Goal: Task Accomplishment & Management: Complete application form

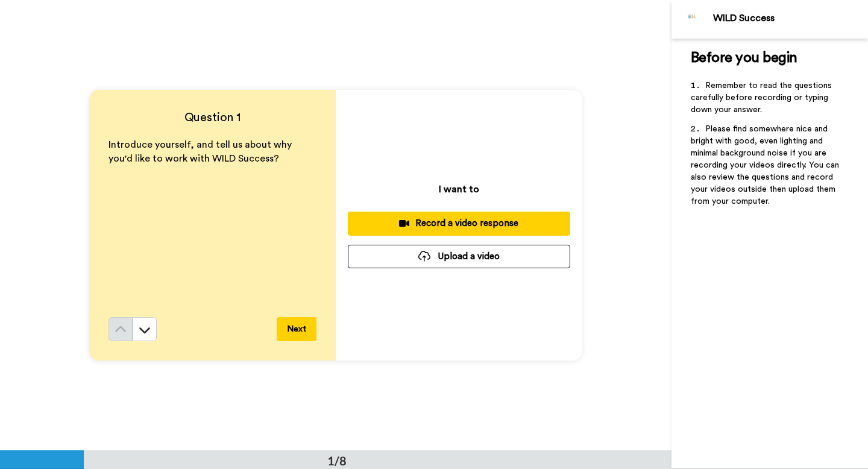
click at [446, 224] on div "Record a video response" at bounding box center [459, 223] width 203 height 13
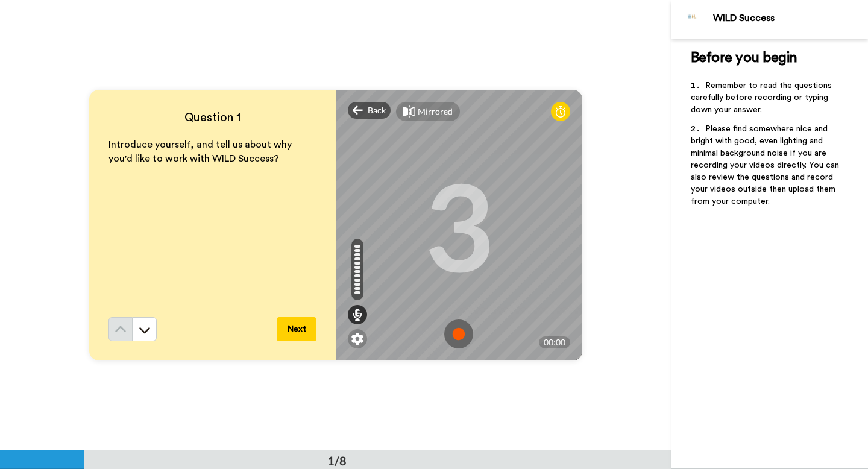
click at [456, 336] on img at bounding box center [458, 334] width 29 height 29
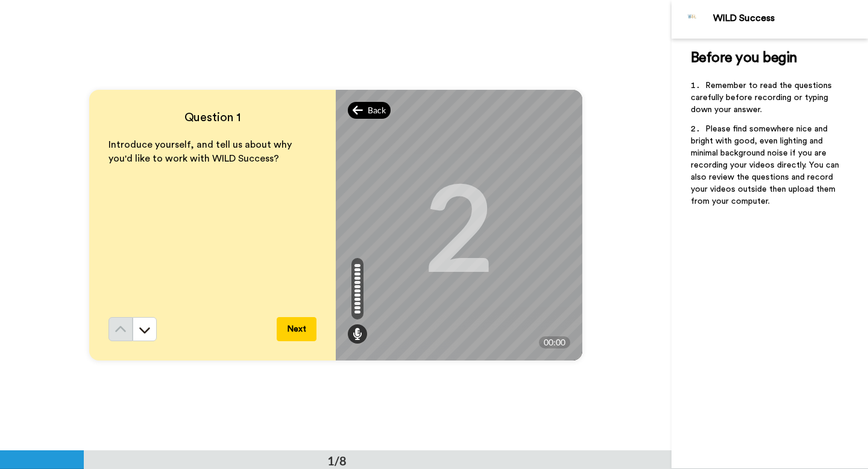
click at [377, 113] on span "Back" at bounding box center [377, 110] width 18 height 12
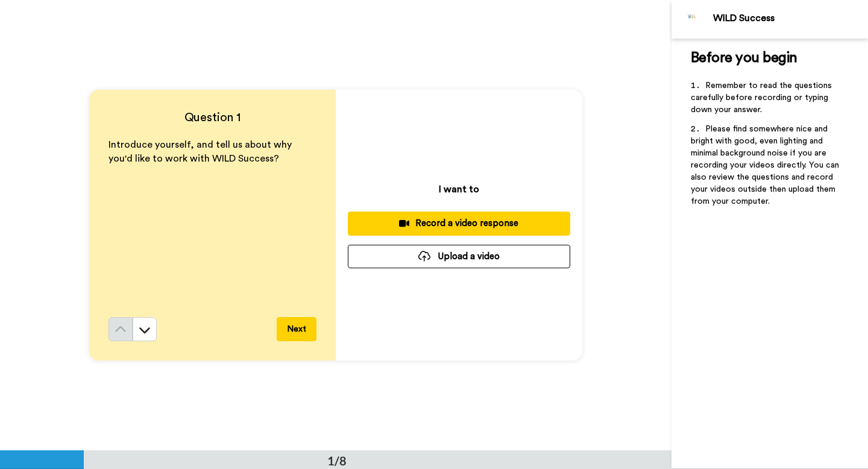
click at [443, 225] on div "Record a video response" at bounding box center [459, 223] width 203 height 13
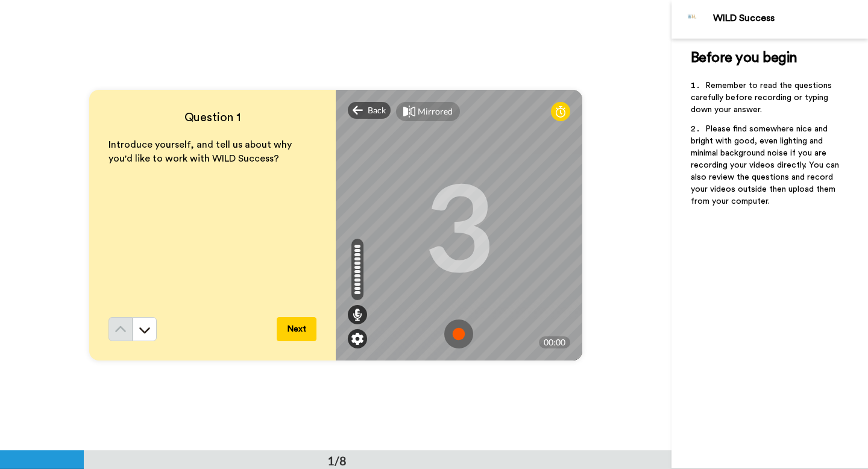
click at [356, 340] on img at bounding box center [357, 339] width 12 height 12
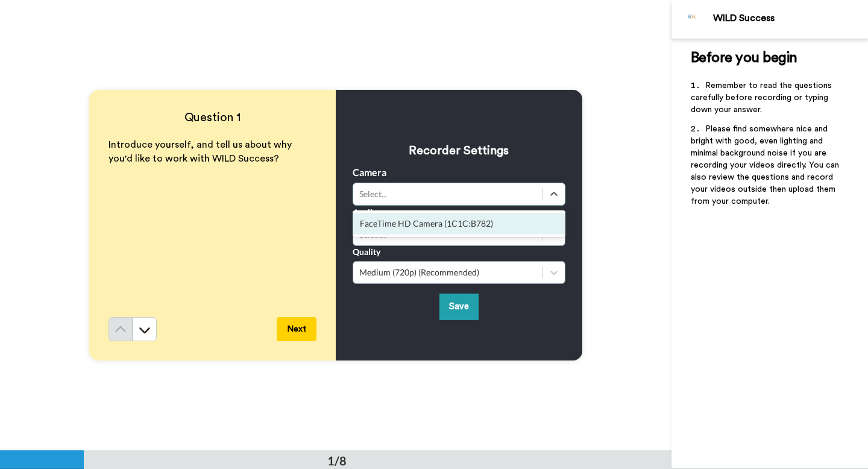
click at [403, 191] on div "Select..." at bounding box center [447, 194] width 177 height 12
click at [395, 153] on h3 "Recorder Settings" at bounding box center [459, 150] width 213 height 17
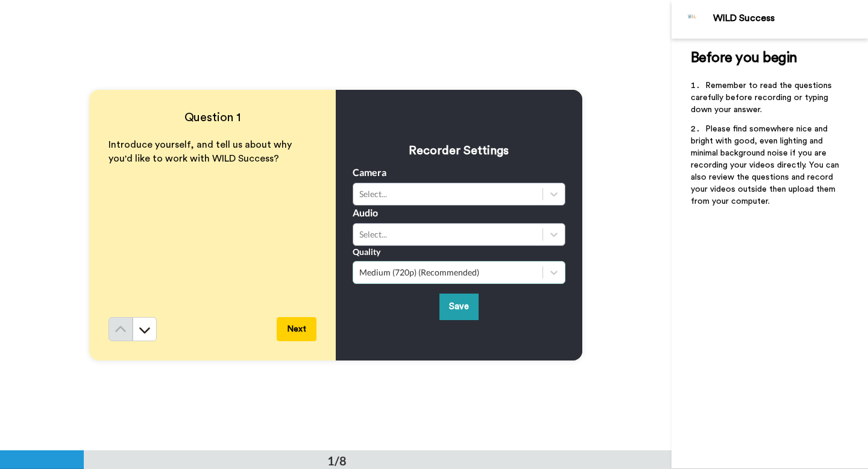
click at [380, 271] on div "Medium (720p) (Recommended)" at bounding box center [447, 272] width 177 height 12
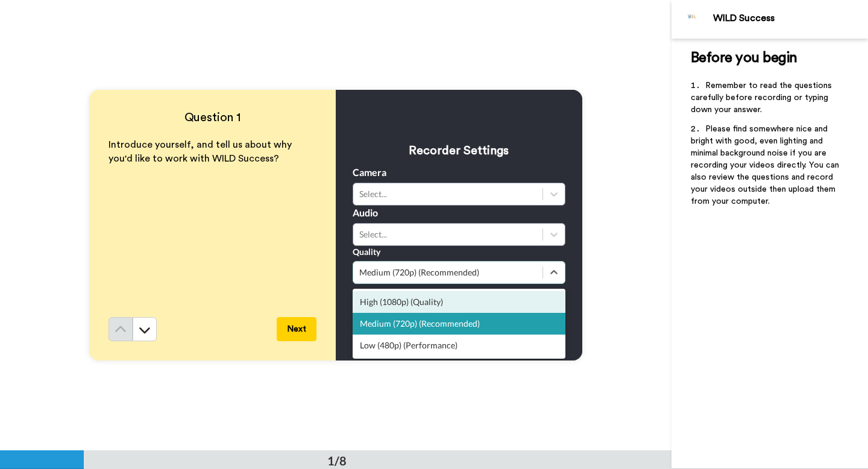
click at [389, 300] on div "High (1080p) (Quality)" at bounding box center [459, 302] width 213 height 22
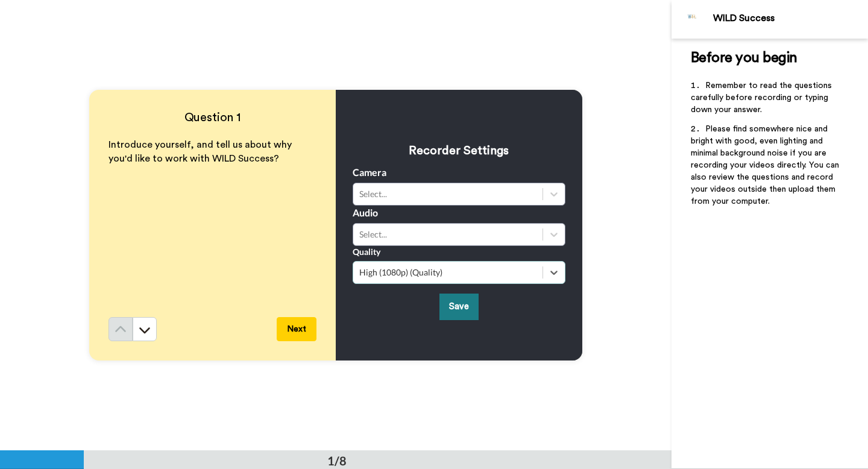
click at [455, 310] on button "Save" at bounding box center [459, 307] width 39 height 26
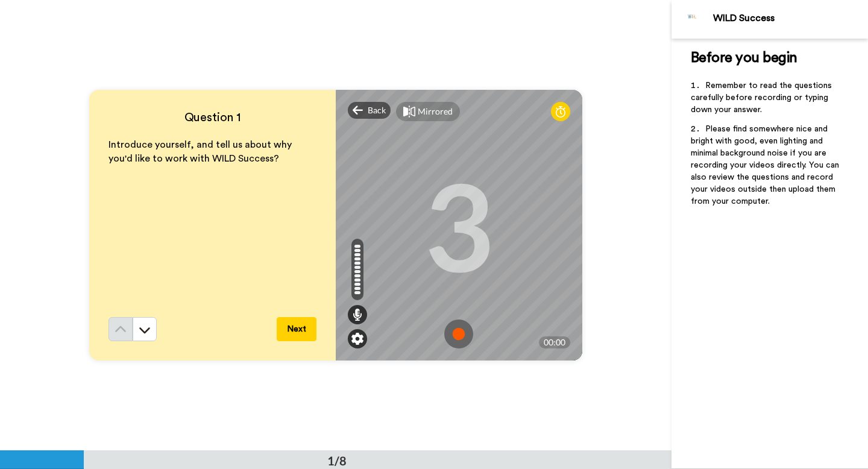
click at [358, 335] on img at bounding box center [357, 339] width 12 height 12
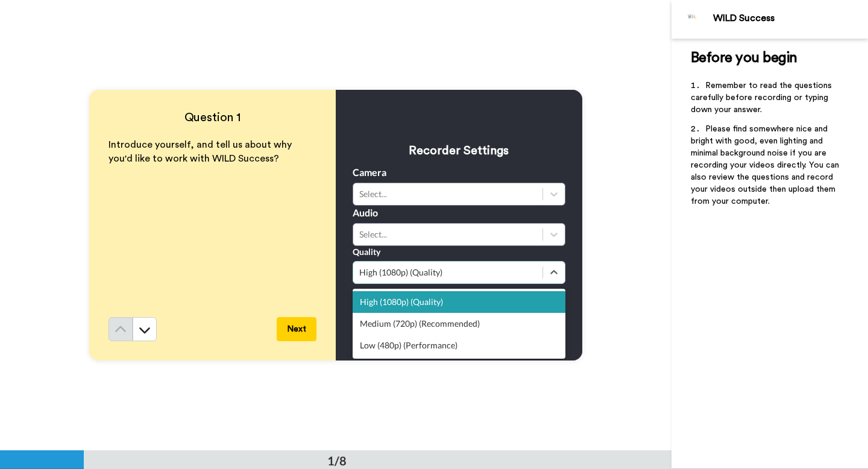
click at [396, 282] on div "High (1080p) (Quality)" at bounding box center [459, 272] width 213 height 23
click at [392, 320] on div "Medium (720p) (Recommended)" at bounding box center [459, 324] width 213 height 22
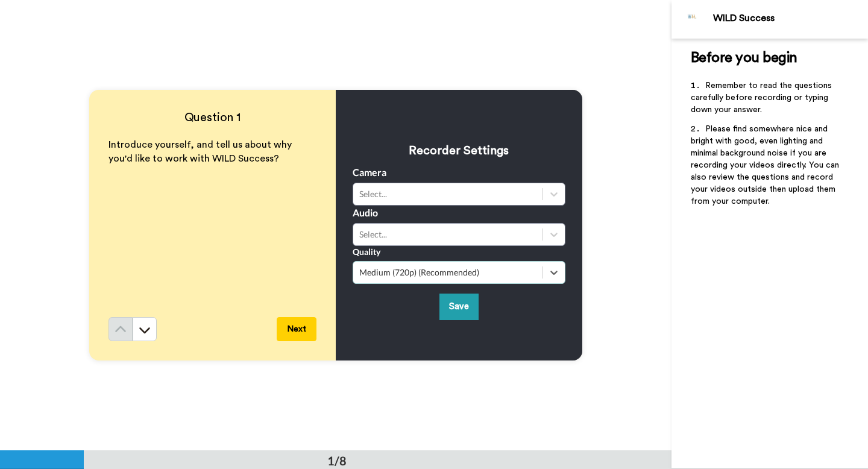
click at [373, 320] on div "Recorder Settings Camera Select... Audio Select... Quality option Medium (720p)…" at bounding box center [459, 225] width 247 height 271
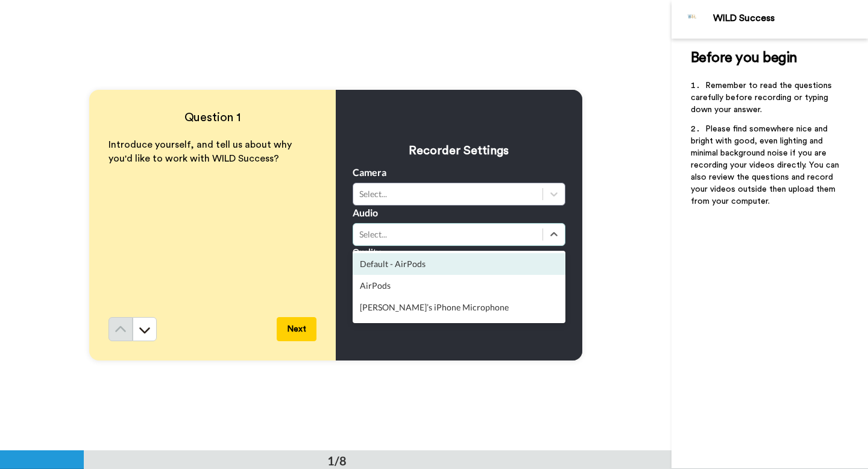
click at [402, 235] on div "Select..." at bounding box center [447, 234] width 177 height 12
click at [389, 264] on div "Default - AirPods" at bounding box center [459, 264] width 213 height 22
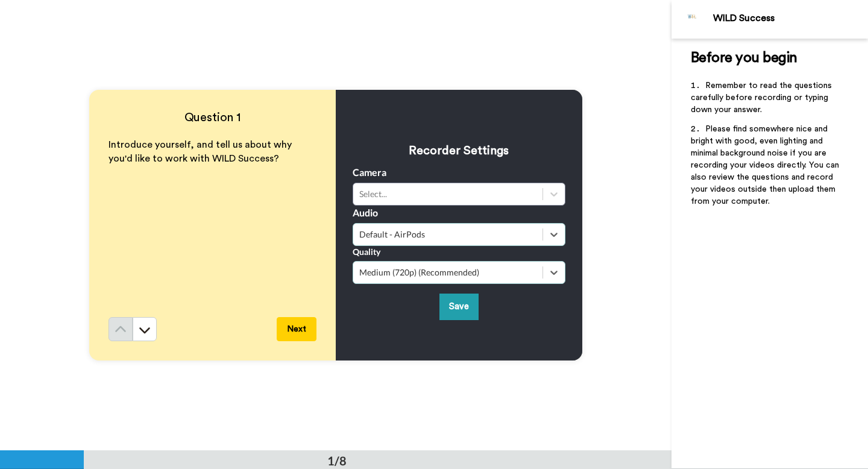
click at [389, 310] on div "Save" at bounding box center [459, 307] width 213 height 26
click at [399, 241] on div "Default - AirPods" at bounding box center [447, 234] width 189 height 14
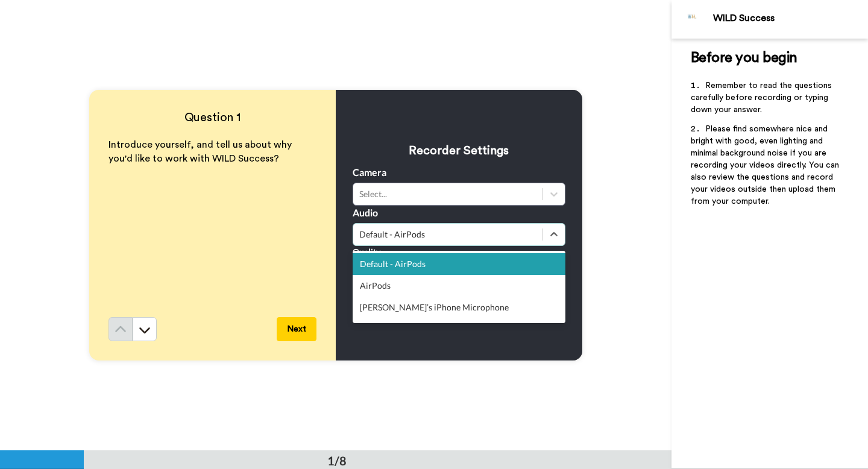
click at [392, 265] on div "Default - AirPods" at bounding box center [459, 264] width 213 height 22
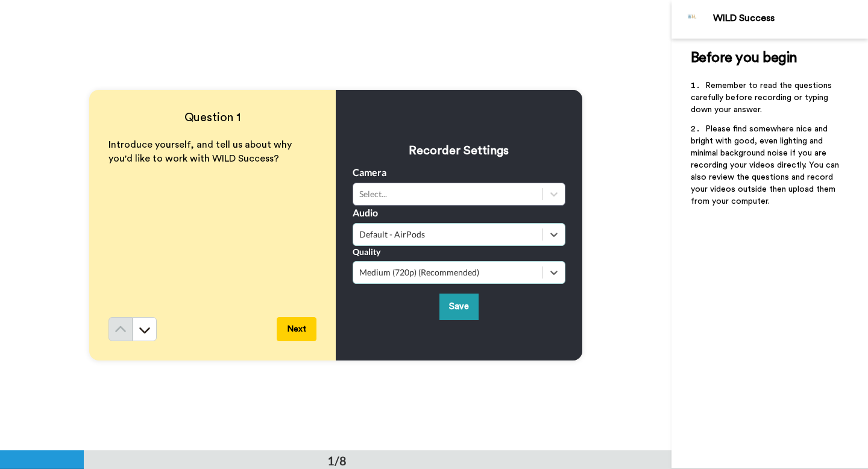
click at [391, 317] on div "Save" at bounding box center [459, 307] width 213 height 26
click at [456, 310] on button "Save" at bounding box center [459, 307] width 39 height 26
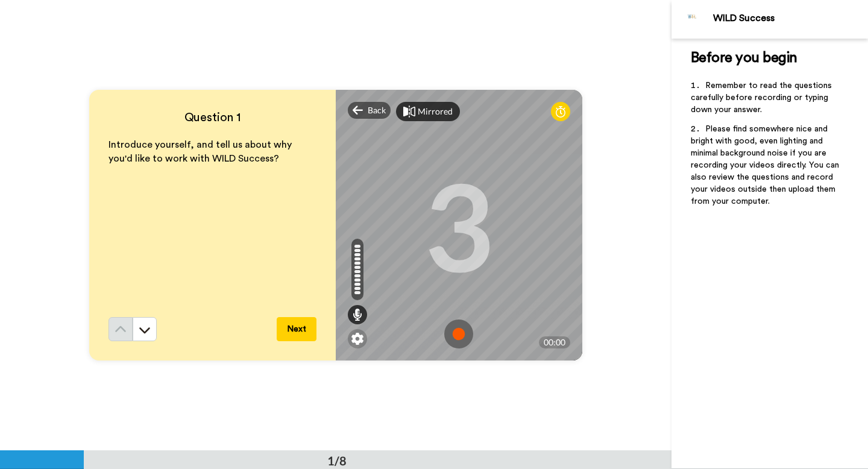
click at [419, 109] on div "Mirrored" at bounding box center [435, 112] width 35 height 12
click at [419, 109] on div "Mirror" at bounding box center [431, 112] width 26 height 12
click at [420, 109] on div "Mirrored" at bounding box center [435, 112] width 35 height 12
click at [420, 109] on div "Mirror" at bounding box center [431, 112] width 26 height 12
click at [420, 109] on div "Mirrored" at bounding box center [435, 112] width 35 height 12
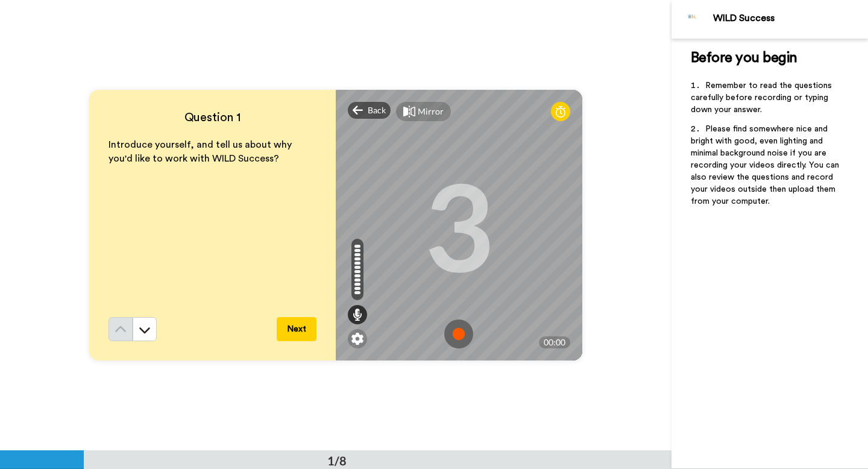
click at [420, 109] on div "Mirror" at bounding box center [431, 112] width 26 height 12
click at [457, 332] on img at bounding box center [458, 334] width 29 height 29
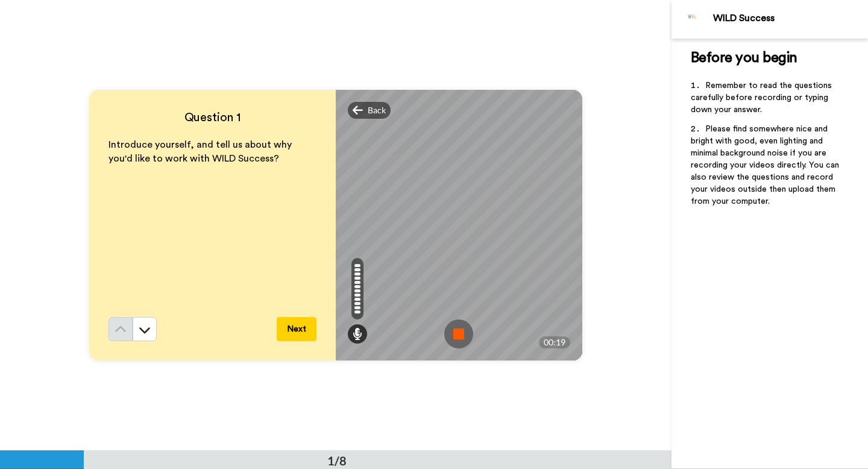
click at [462, 327] on img at bounding box center [458, 334] width 29 height 29
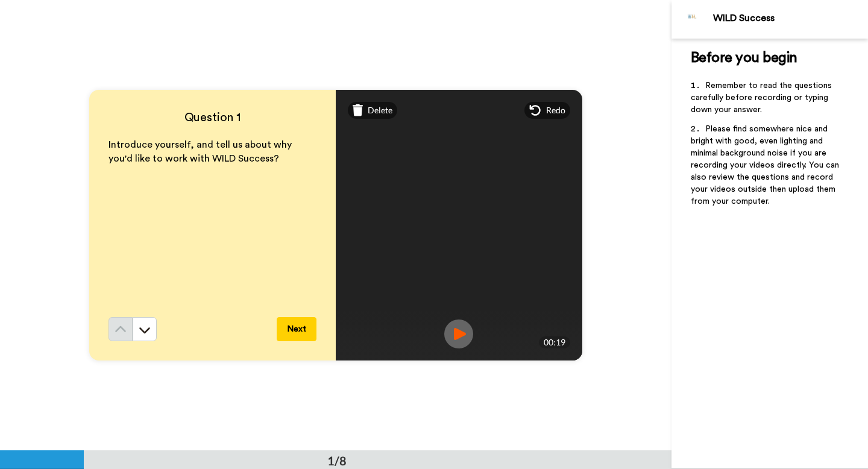
click at [462, 328] on img at bounding box center [458, 334] width 29 height 29
click at [459, 333] on img at bounding box center [458, 334] width 29 height 29
click at [379, 113] on span "Delete" at bounding box center [380, 110] width 25 height 12
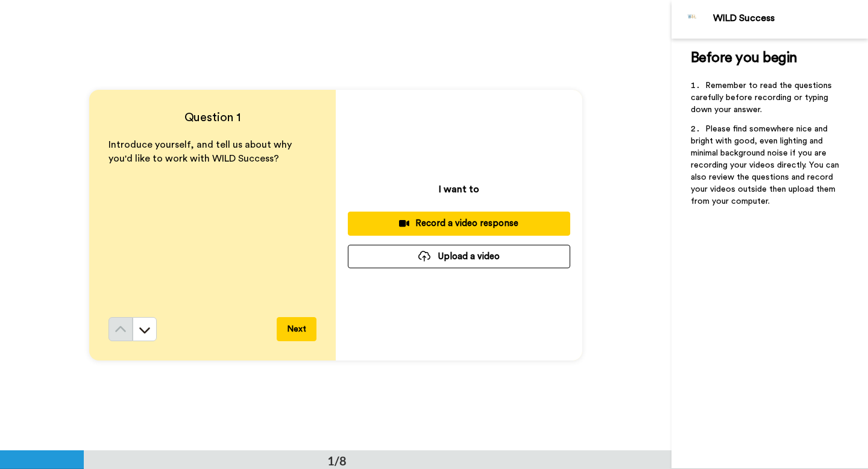
click at [444, 226] on div "Record a video response" at bounding box center [459, 223] width 203 height 13
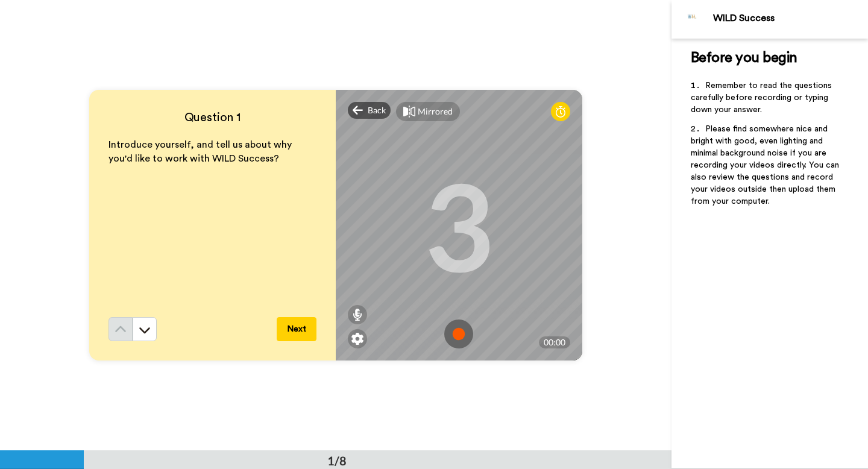
click at [457, 339] on img at bounding box center [458, 334] width 29 height 29
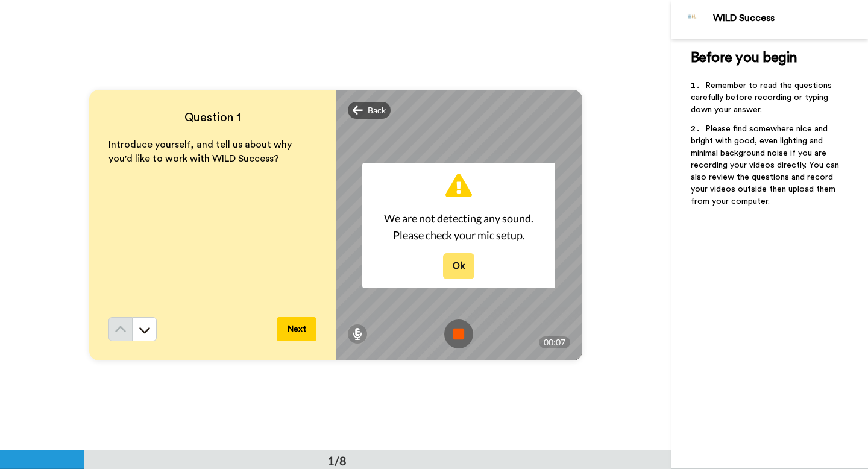
click at [458, 263] on button "Ok" at bounding box center [458, 266] width 31 height 26
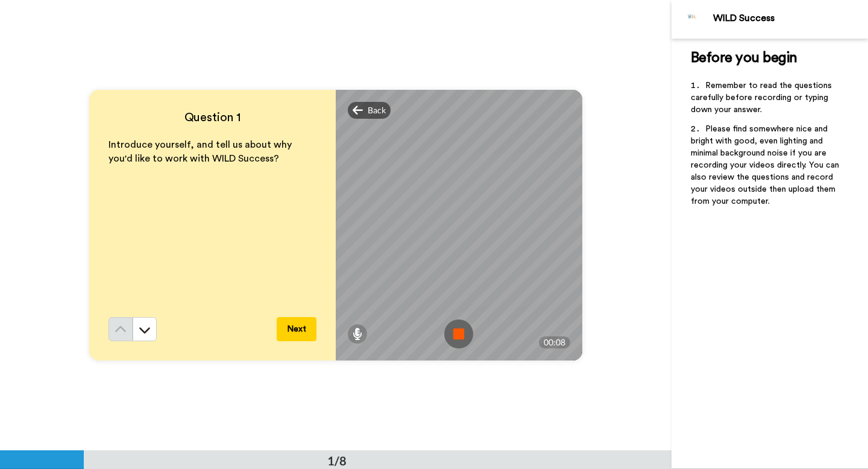
click at [462, 339] on img at bounding box center [458, 334] width 29 height 29
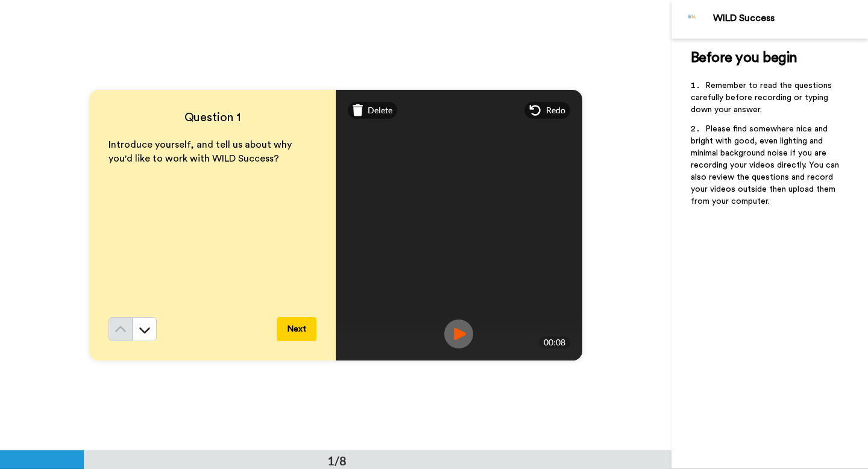
click at [455, 330] on img at bounding box center [458, 334] width 29 height 29
click at [459, 333] on img at bounding box center [458, 334] width 29 height 29
click at [375, 114] on span "Delete" at bounding box center [380, 110] width 25 height 12
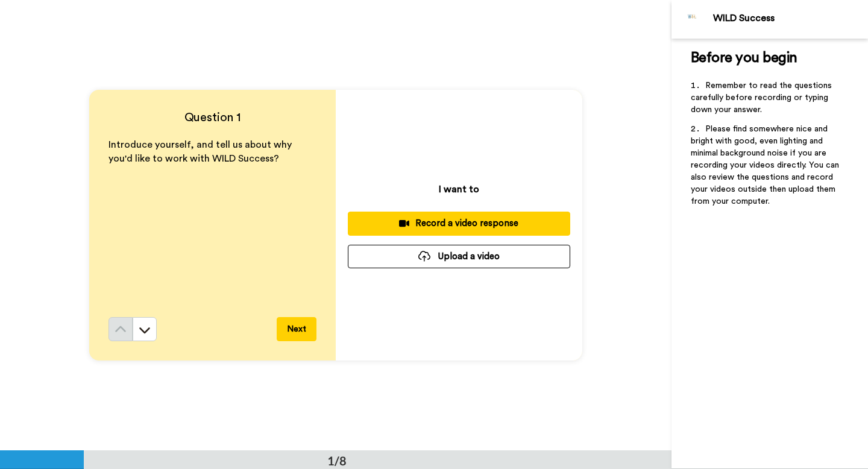
click at [441, 227] on div "Record a video response" at bounding box center [459, 223] width 203 height 13
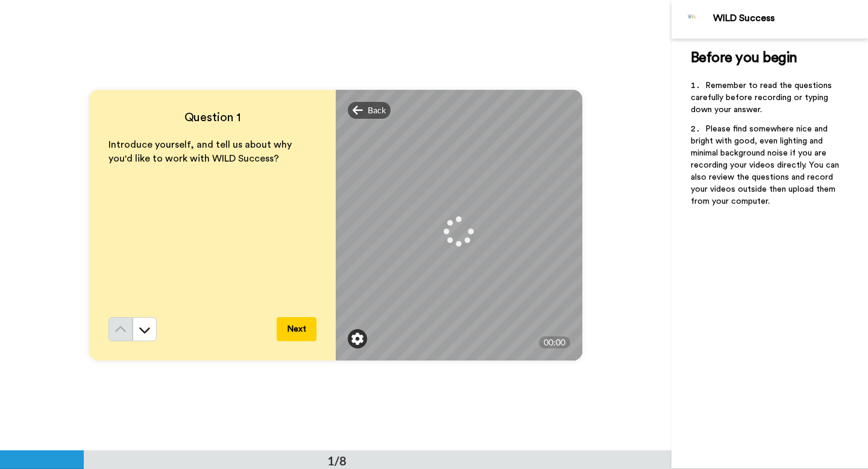
click at [357, 338] on img at bounding box center [357, 339] width 12 height 12
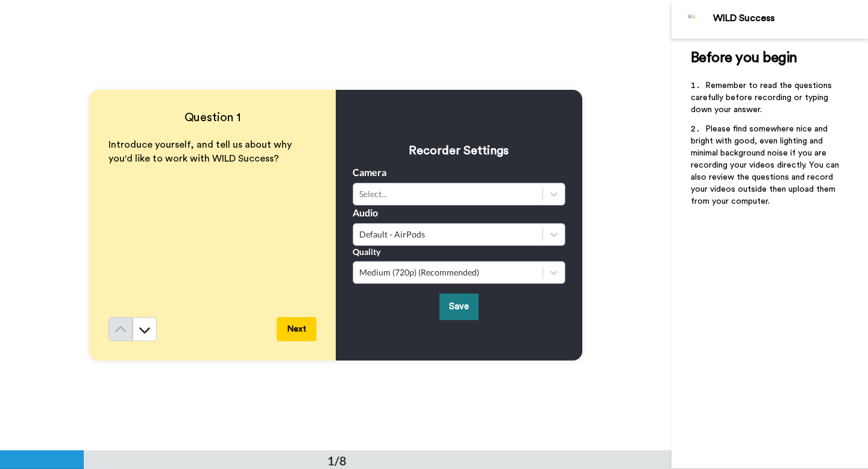
click at [458, 309] on button "Save" at bounding box center [459, 307] width 39 height 26
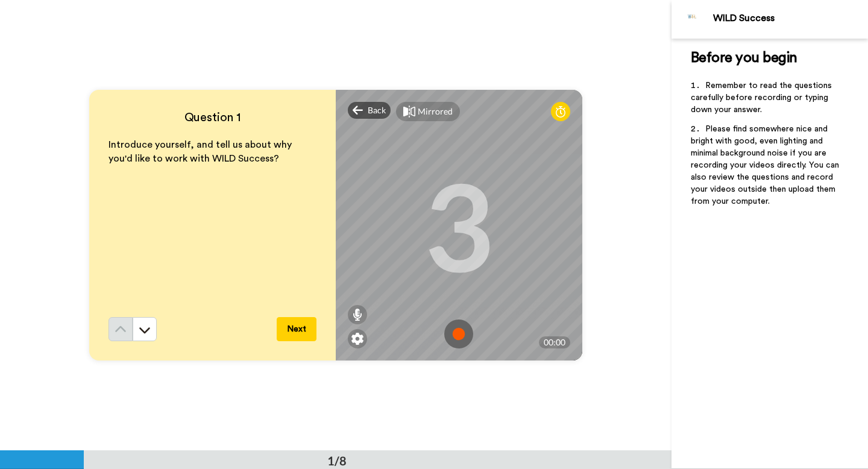
click at [455, 332] on img at bounding box center [458, 334] width 29 height 29
click at [452, 330] on img at bounding box center [458, 334] width 29 height 29
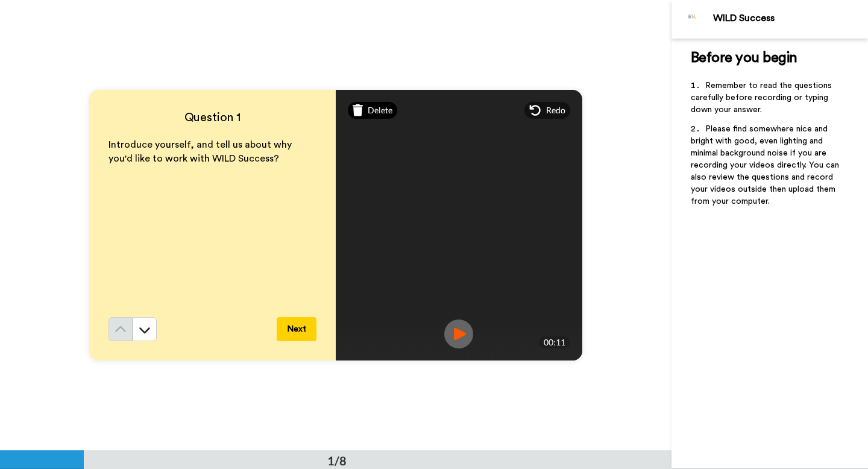
click at [387, 118] on div "Delete" at bounding box center [373, 110] width 50 height 17
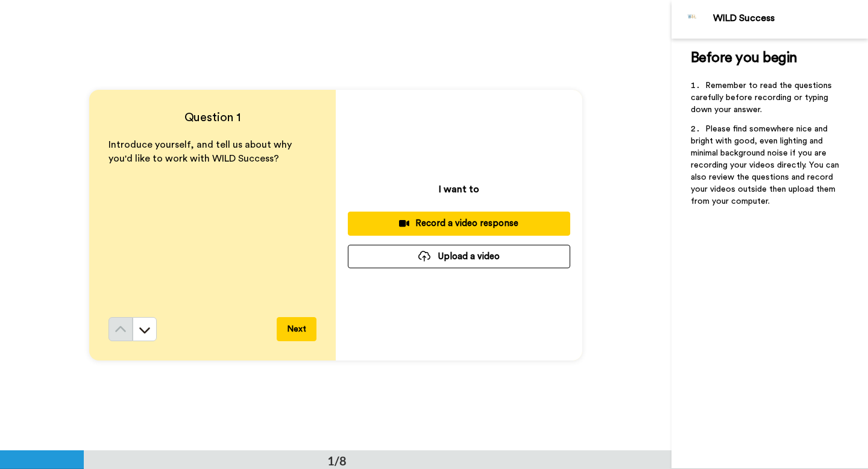
click at [445, 226] on div "Record a video response" at bounding box center [459, 223] width 203 height 13
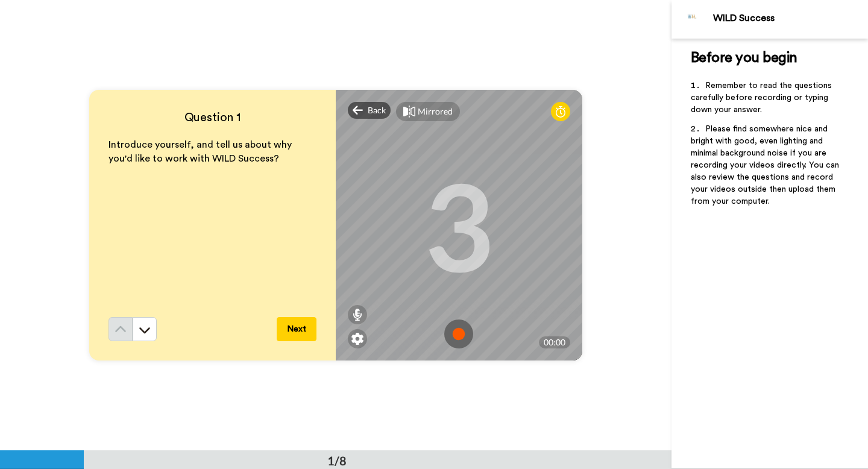
click at [455, 336] on img at bounding box center [458, 334] width 29 height 29
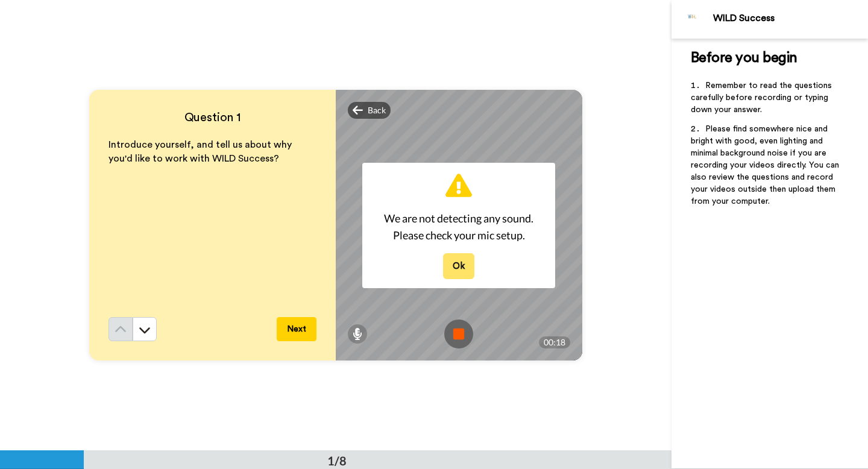
click at [456, 263] on button "Ok" at bounding box center [458, 266] width 31 height 26
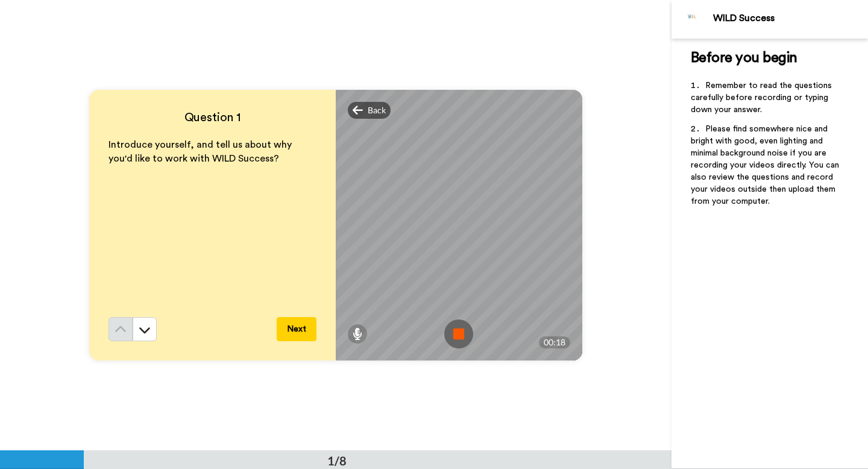
click at [459, 336] on img at bounding box center [458, 334] width 29 height 29
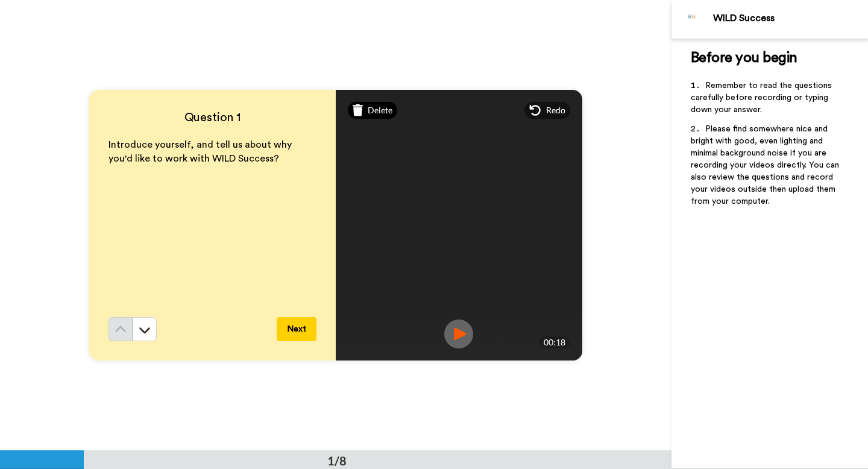
click at [376, 109] on span "Delete" at bounding box center [380, 110] width 25 height 12
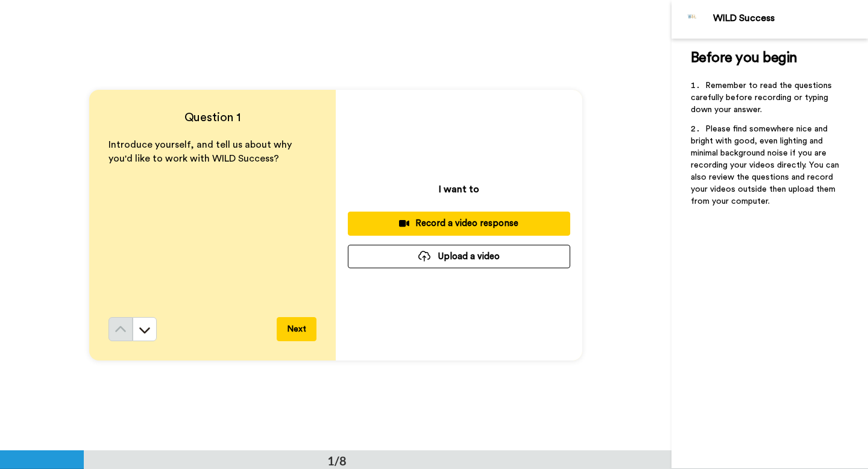
click at [483, 222] on div "Record a video response" at bounding box center [459, 223] width 203 height 13
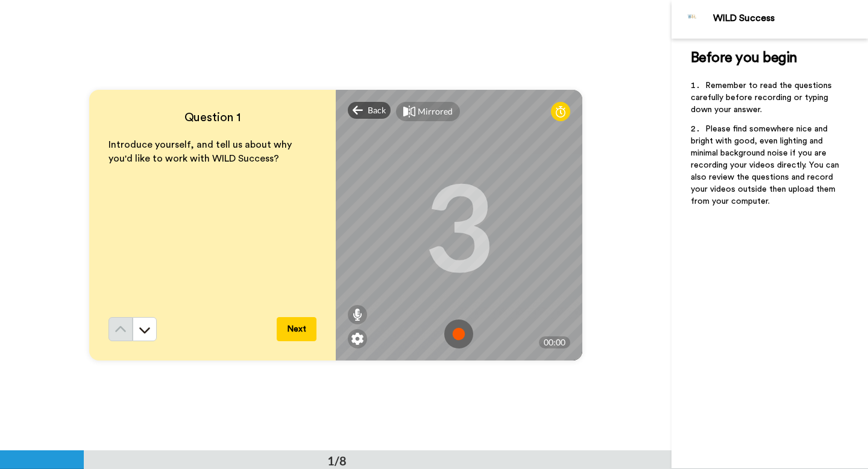
click at [458, 337] on img at bounding box center [458, 334] width 29 height 29
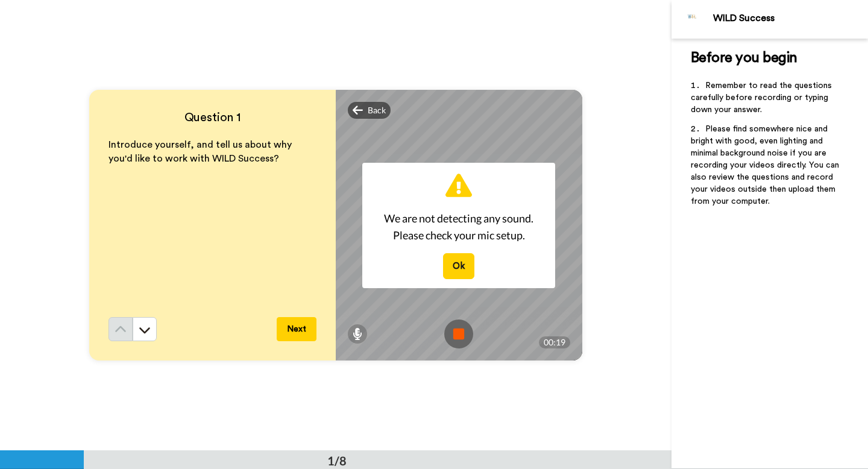
click at [460, 333] on img at bounding box center [458, 334] width 29 height 29
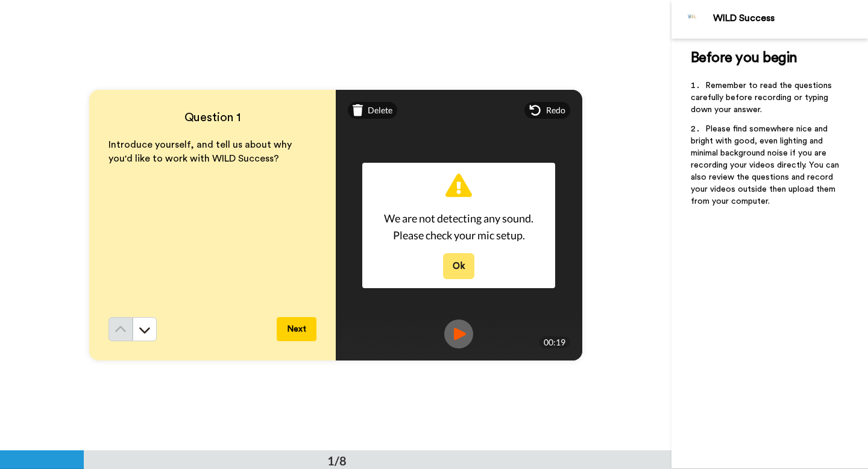
click at [449, 259] on button "Ok" at bounding box center [458, 266] width 31 height 26
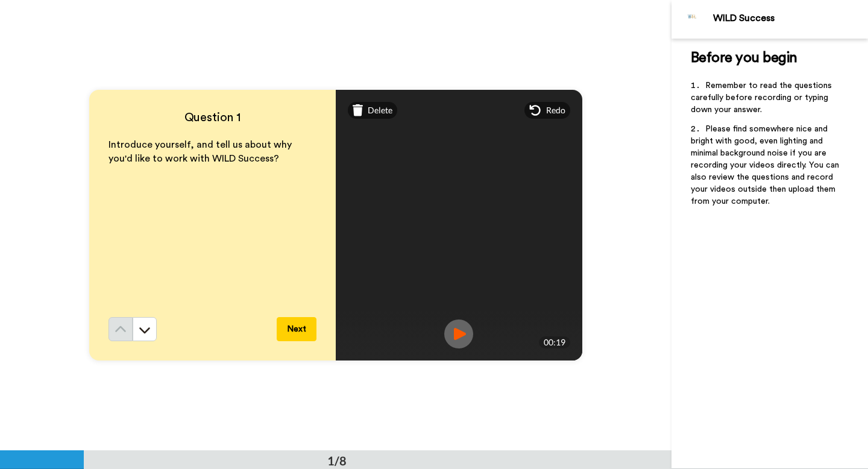
click at [454, 337] on img at bounding box center [458, 334] width 29 height 29
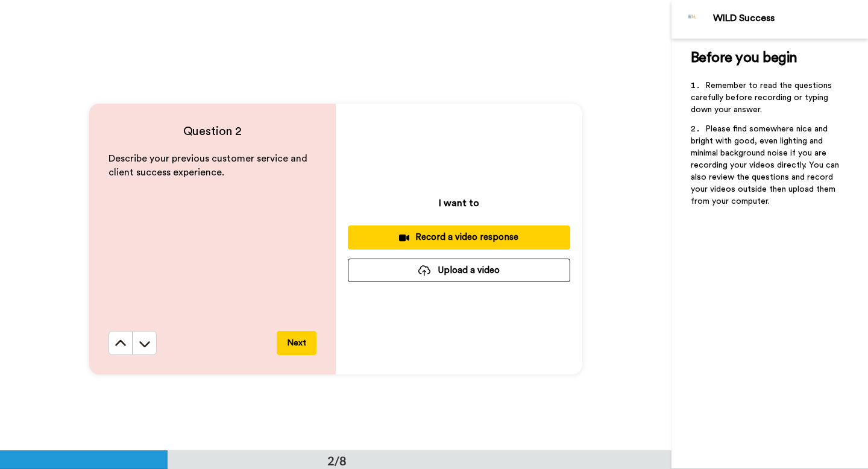
scroll to position [445, 0]
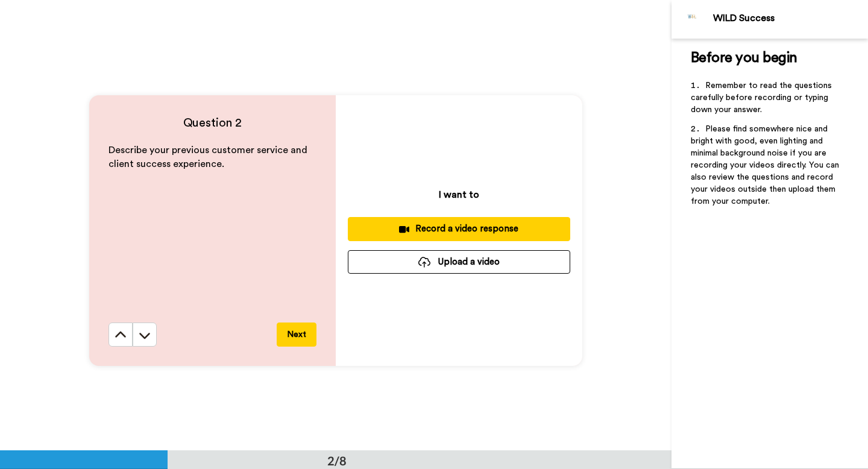
click at [443, 232] on div "Record a video response" at bounding box center [459, 228] width 203 height 13
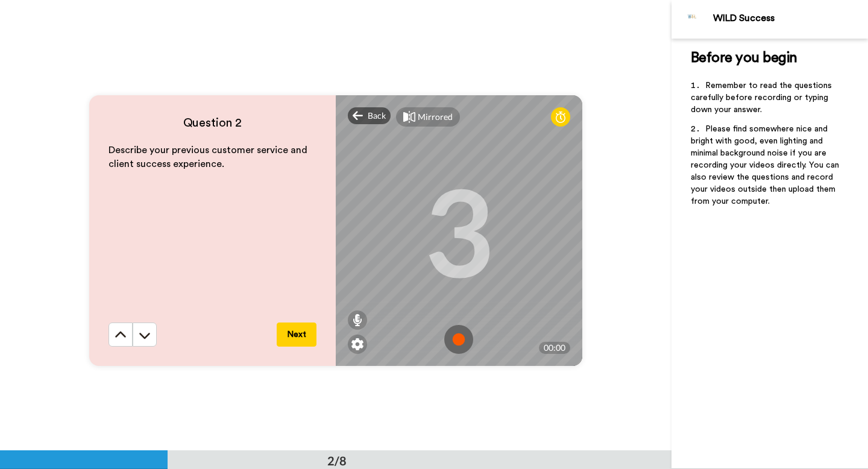
click at [456, 333] on img at bounding box center [458, 339] width 29 height 29
click at [458, 335] on img at bounding box center [458, 339] width 29 height 29
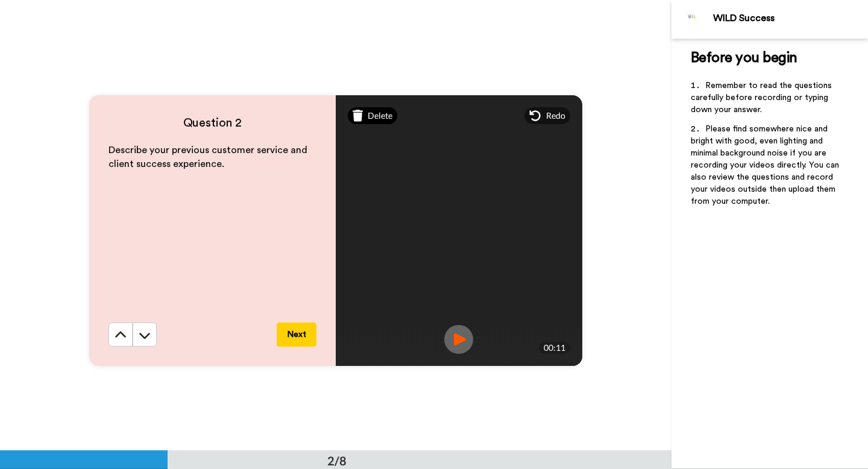
click at [372, 109] on div "Delete" at bounding box center [373, 115] width 50 height 17
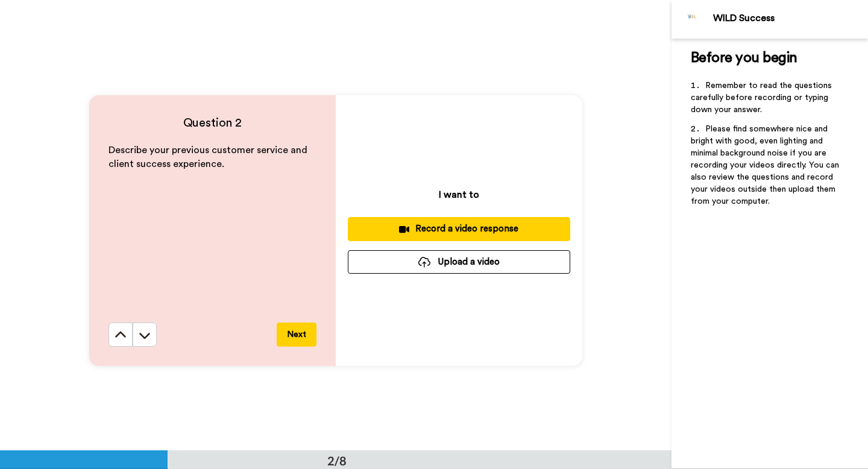
click at [448, 234] on div "Record a video response" at bounding box center [459, 228] width 203 height 13
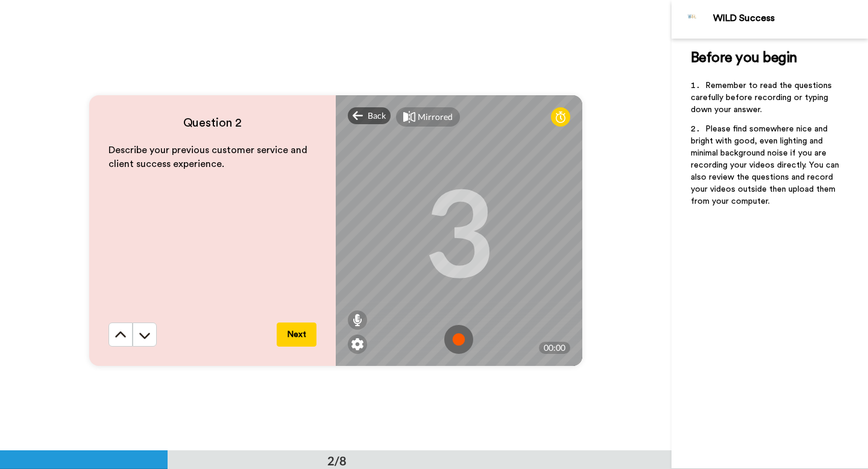
click at [458, 336] on img at bounding box center [458, 339] width 29 height 29
click at [454, 338] on img at bounding box center [458, 339] width 29 height 29
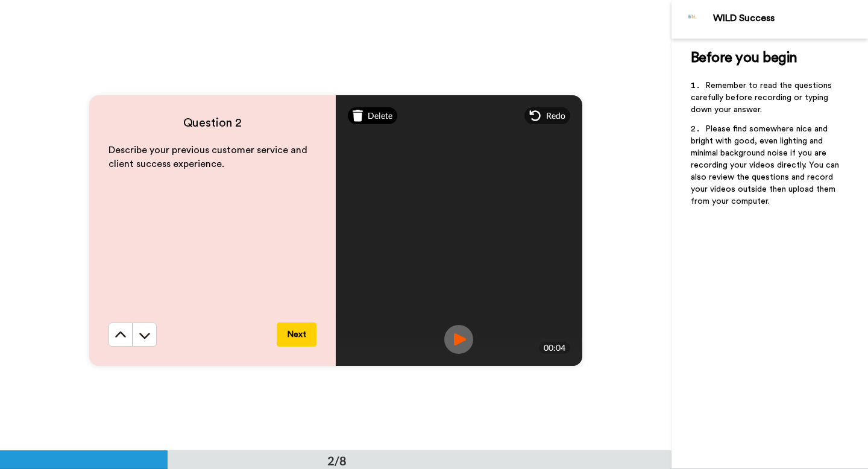
click at [383, 113] on span "Delete" at bounding box center [380, 116] width 25 height 12
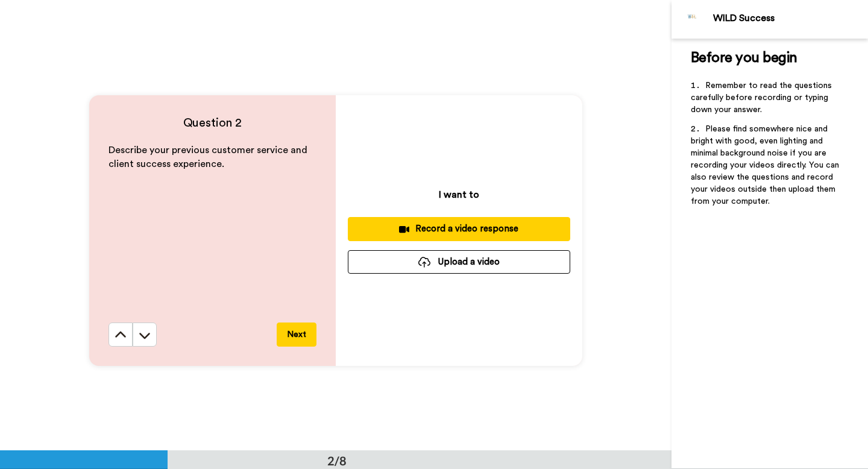
click at [448, 230] on div "Record a video response" at bounding box center [459, 228] width 203 height 13
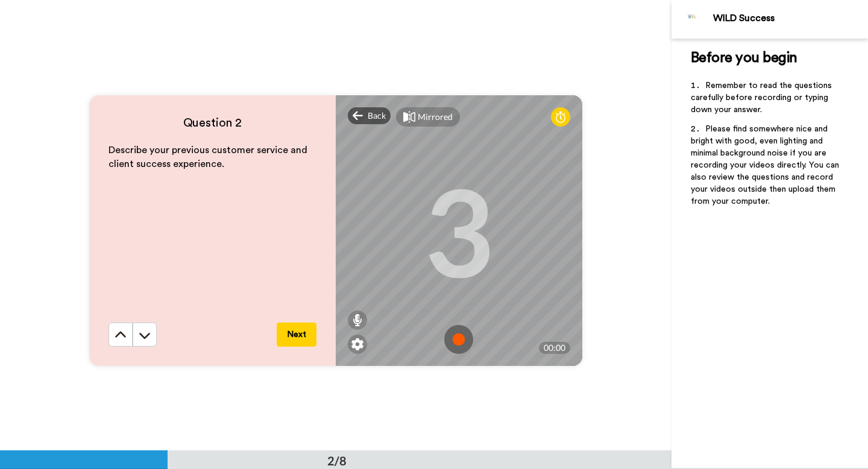
click at [459, 339] on img at bounding box center [458, 339] width 29 height 29
click at [457, 337] on img at bounding box center [458, 339] width 29 height 29
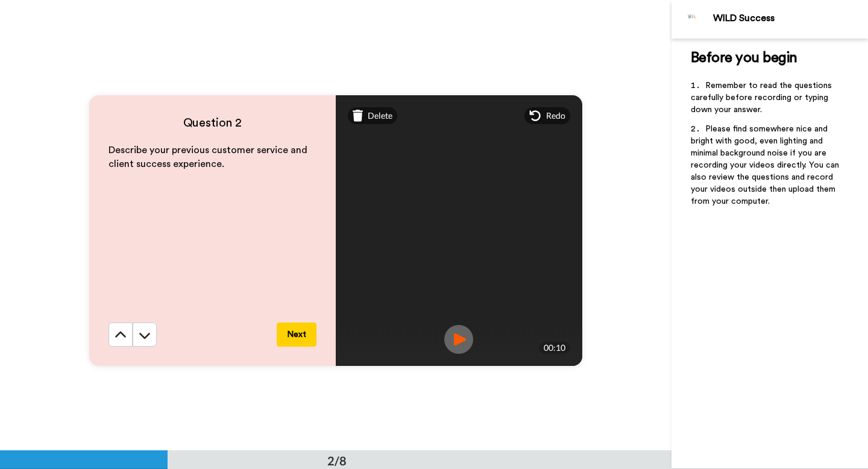
click at [462, 335] on img at bounding box center [458, 339] width 29 height 29
click at [462, 336] on img at bounding box center [458, 339] width 29 height 29
click at [379, 116] on span "Delete" at bounding box center [380, 116] width 25 height 12
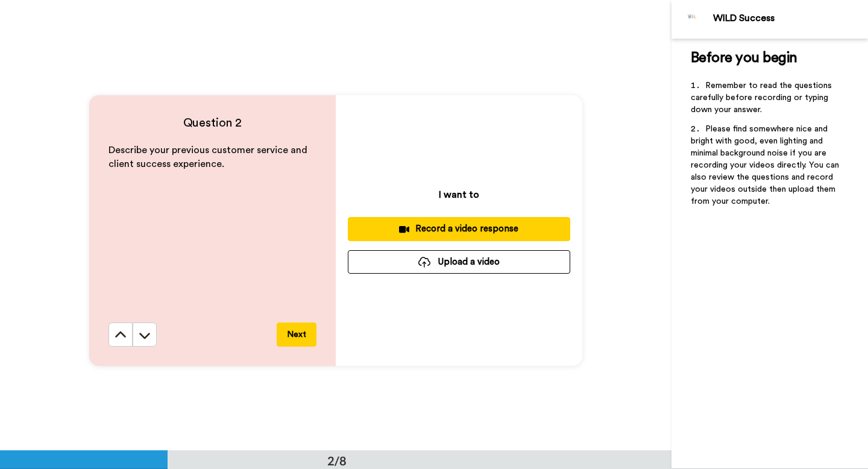
click at [445, 229] on div "Record a video response" at bounding box center [459, 228] width 203 height 13
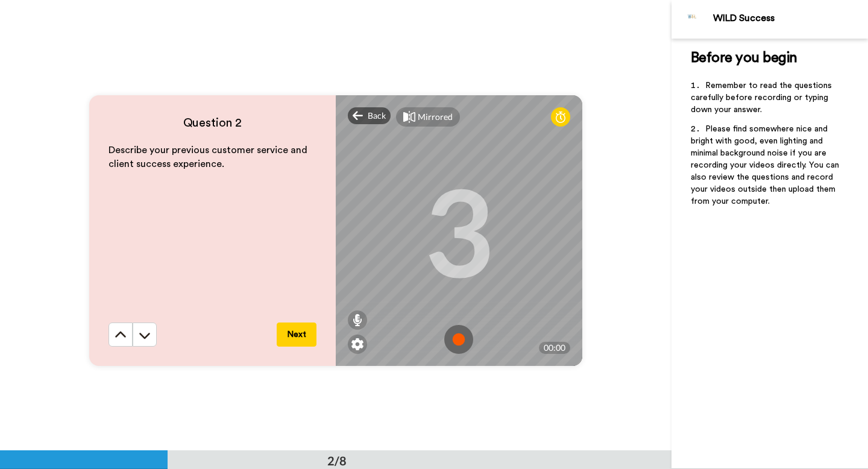
click at [462, 341] on img at bounding box center [458, 339] width 29 height 29
click at [461, 332] on img at bounding box center [458, 339] width 29 height 29
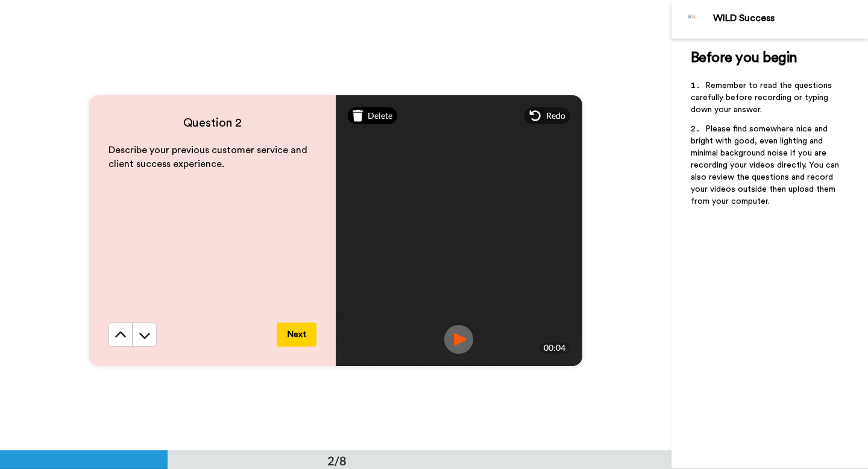
click at [386, 116] on span "Delete" at bounding box center [380, 116] width 25 height 12
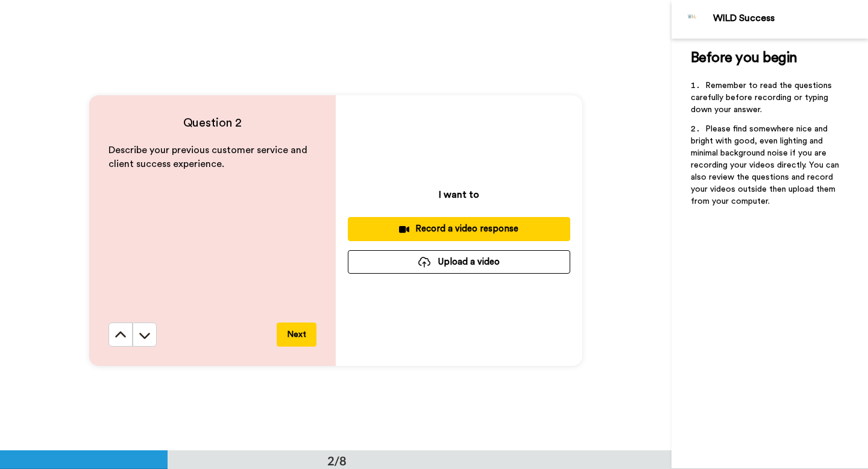
click at [446, 233] on div "Record a video response" at bounding box center [459, 228] width 203 height 13
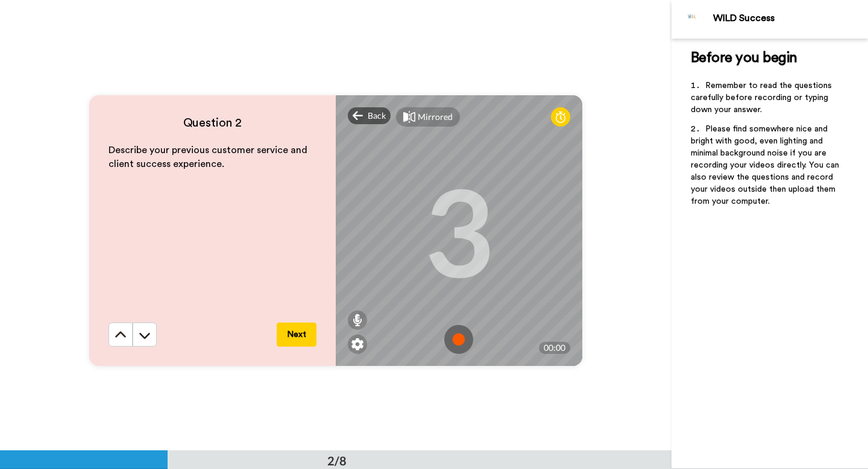
click at [459, 340] on img at bounding box center [458, 339] width 29 height 29
click at [459, 334] on img at bounding box center [458, 339] width 29 height 29
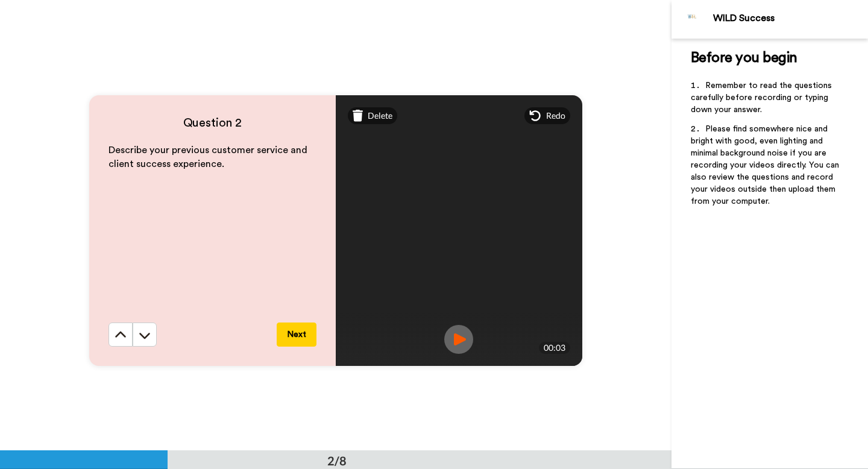
click at [458, 350] on img at bounding box center [458, 339] width 29 height 29
click at [380, 116] on span "Delete" at bounding box center [380, 116] width 25 height 12
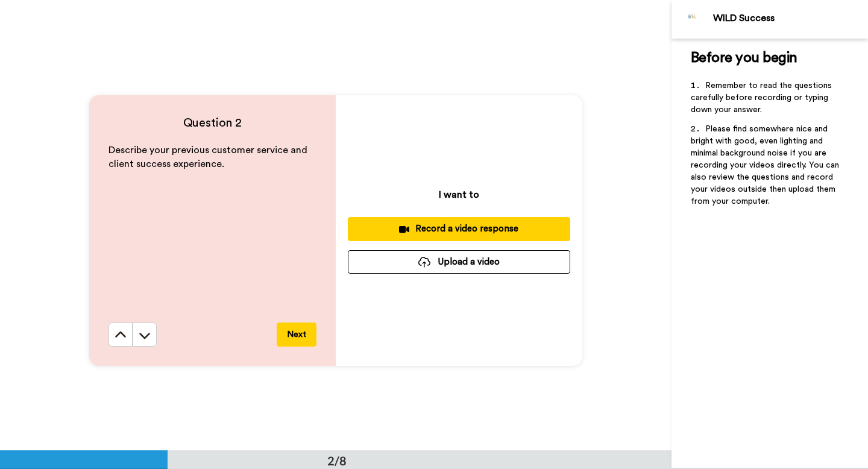
click at [453, 222] on div "Record a video response" at bounding box center [459, 228] width 203 height 13
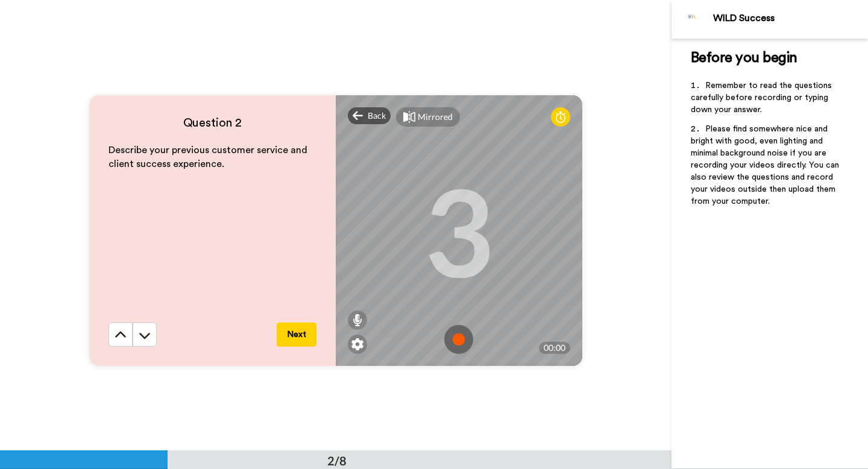
click at [451, 333] on img at bounding box center [458, 339] width 29 height 29
click at [453, 342] on img at bounding box center [458, 339] width 29 height 29
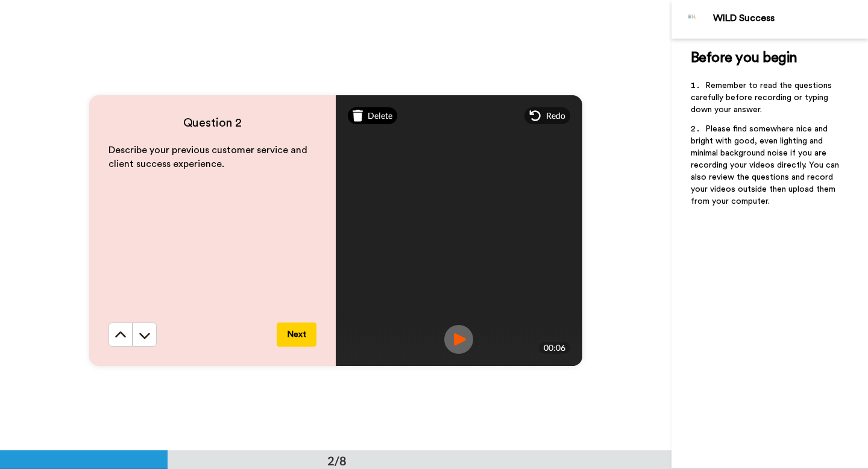
click at [370, 112] on span "Delete" at bounding box center [380, 116] width 25 height 12
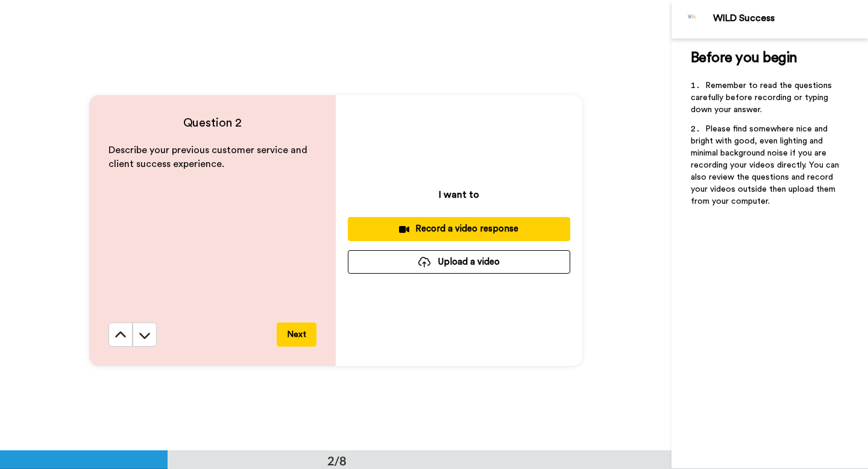
click at [450, 226] on div "Record a video response" at bounding box center [459, 228] width 203 height 13
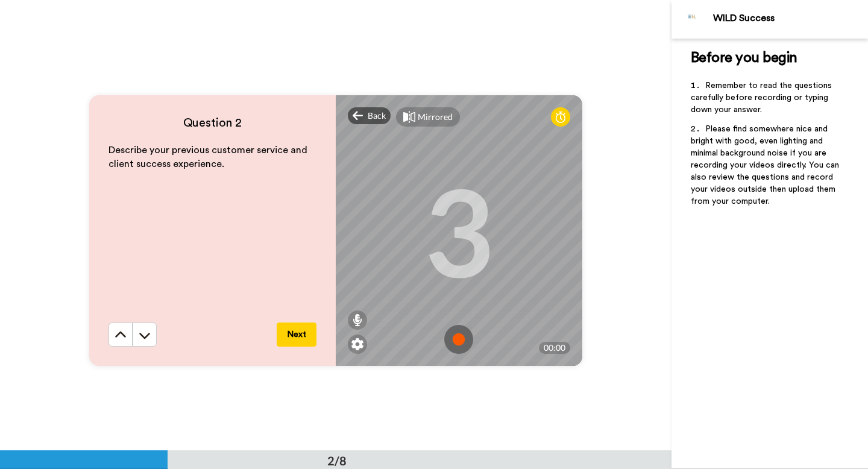
click at [459, 333] on img at bounding box center [458, 339] width 29 height 29
click at [463, 336] on img at bounding box center [458, 339] width 29 height 29
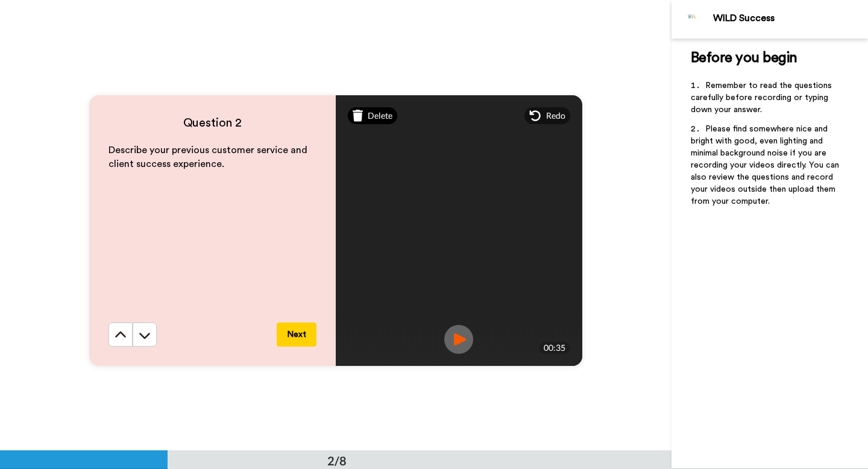
click at [377, 118] on span "Delete" at bounding box center [380, 116] width 25 height 12
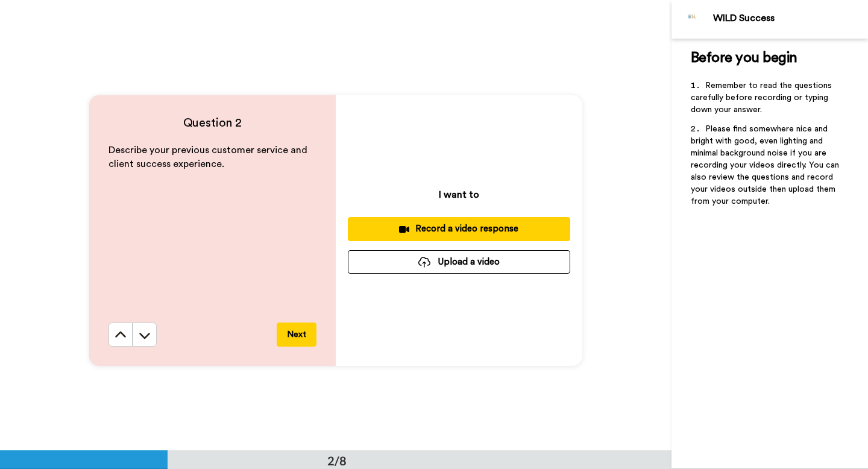
click at [468, 235] on div "Record a video response" at bounding box center [459, 228] width 203 height 13
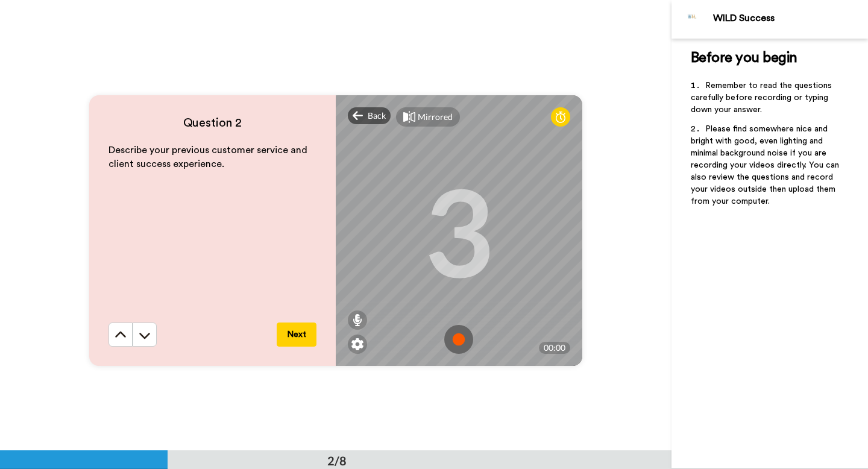
click at [459, 346] on img at bounding box center [458, 339] width 29 height 29
click at [453, 342] on img at bounding box center [458, 339] width 29 height 29
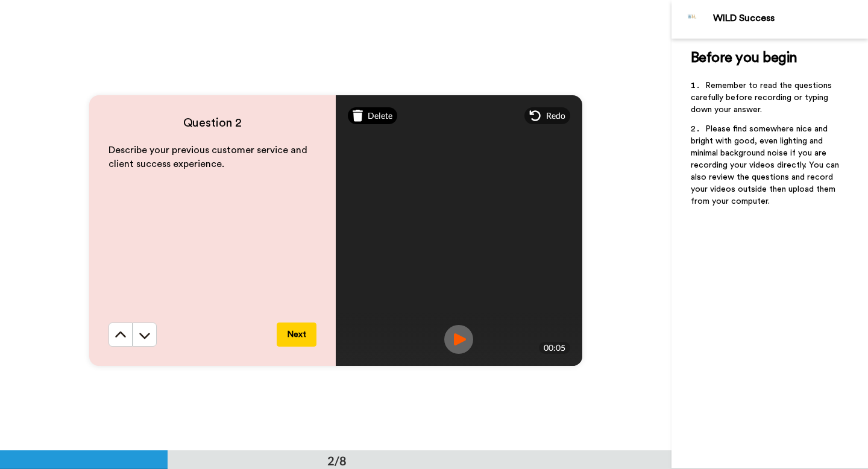
click at [379, 115] on span "Delete" at bounding box center [380, 116] width 25 height 12
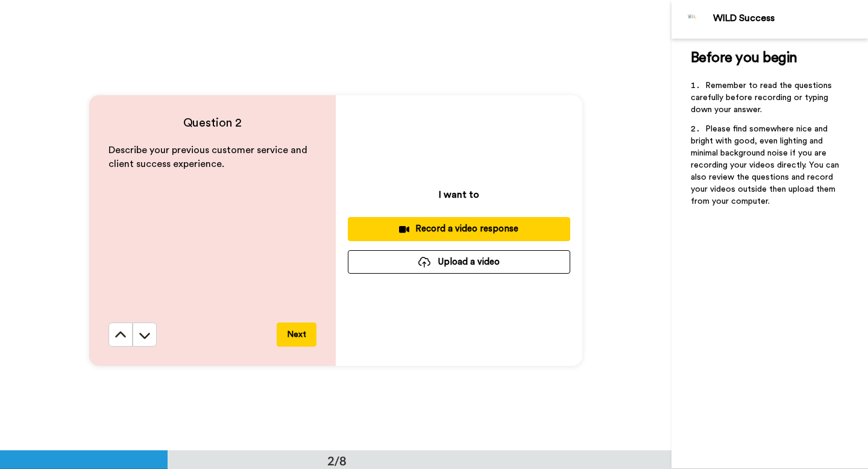
click at [447, 231] on div "Record a video response" at bounding box center [459, 228] width 203 height 13
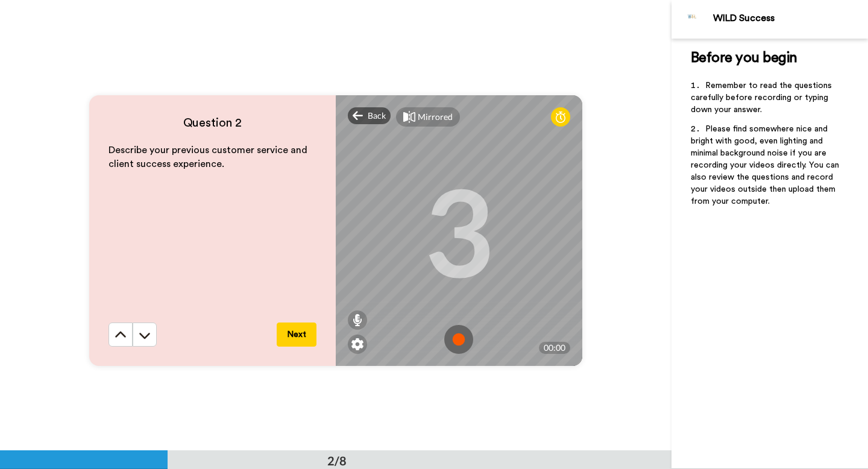
click at [461, 345] on img at bounding box center [458, 339] width 29 height 29
click at [452, 342] on img at bounding box center [458, 339] width 29 height 29
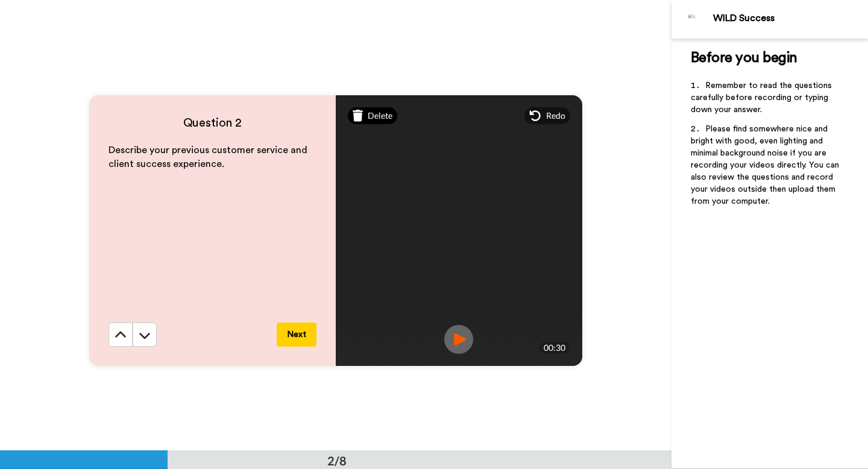
click at [371, 121] on span "Delete" at bounding box center [380, 116] width 25 height 12
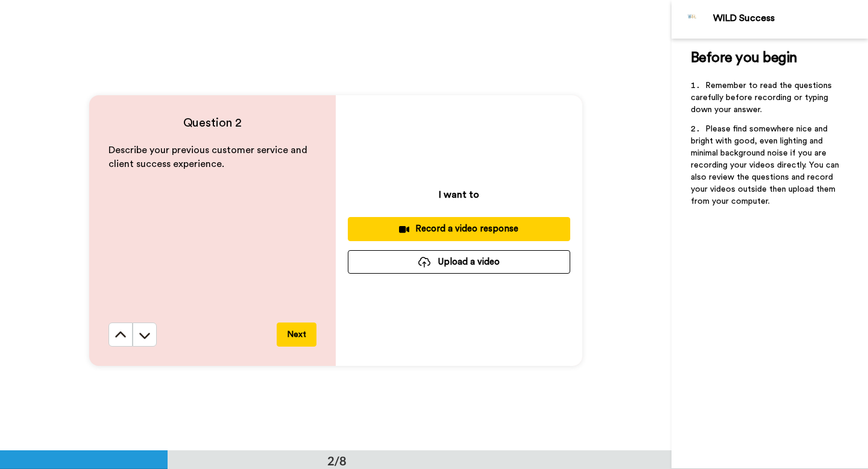
click at [451, 233] on div "Record a video response" at bounding box center [459, 228] width 203 height 13
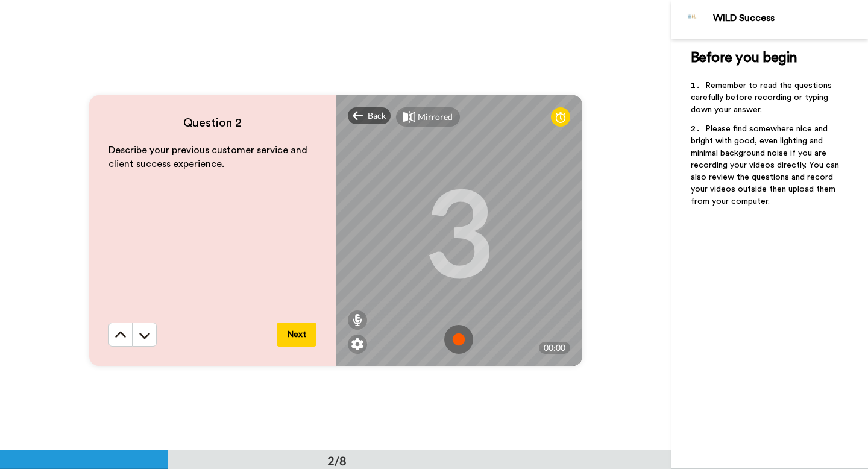
click at [457, 341] on img at bounding box center [458, 339] width 29 height 29
click at [457, 346] on img at bounding box center [458, 339] width 29 height 29
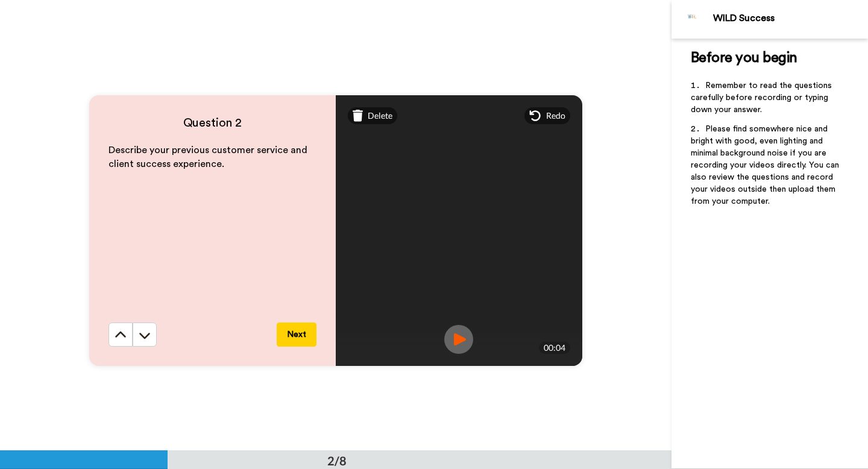
click at [376, 124] on div "Mirrored Redo" at bounding box center [459, 116] width 247 height 42
click at [376, 121] on span "Delete" at bounding box center [380, 116] width 25 height 12
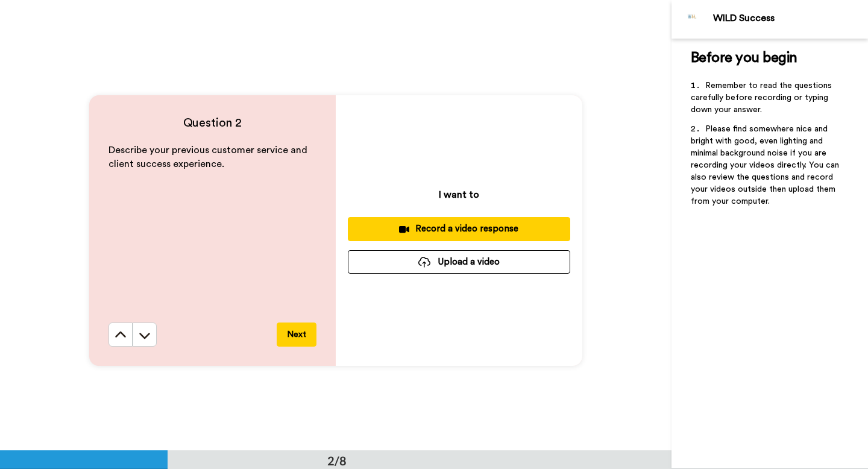
click at [443, 231] on div "Record a video response" at bounding box center [459, 228] width 203 height 13
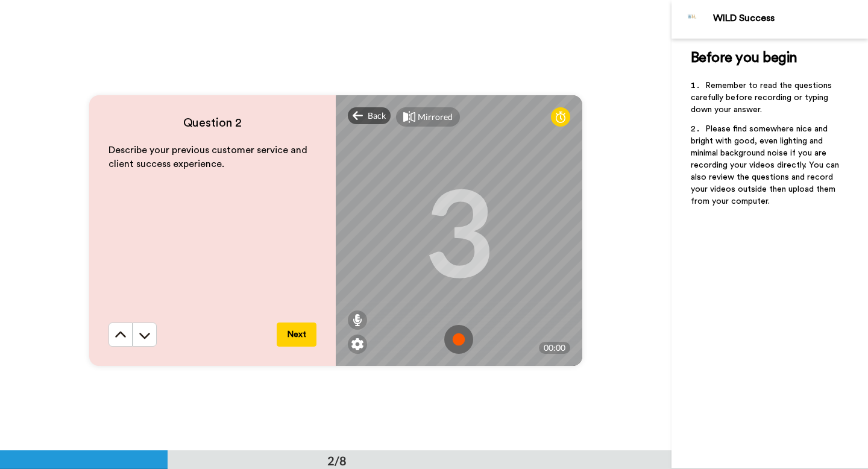
click at [460, 331] on img at bounding box center [458, 339] width 29 height 29
click at [453, 339] on img at bounding box center [458, 339] width 29 height 29
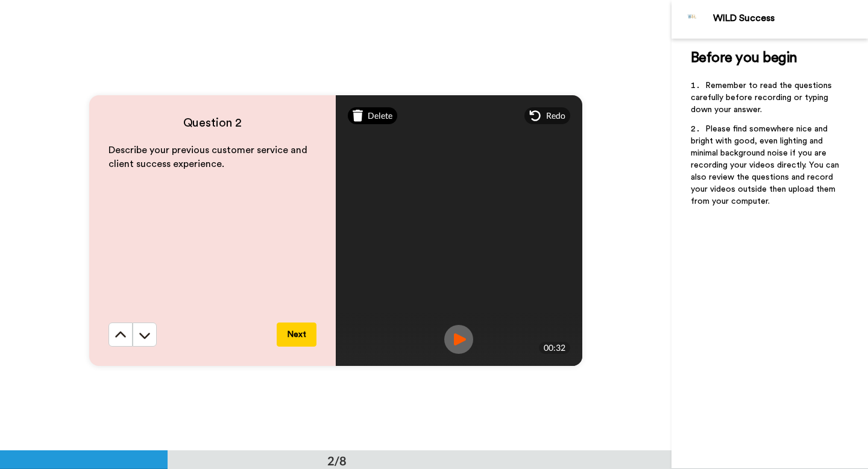
click at [378, 124] on div "Delete" at bounding box center [373, 115] width 50 height 17
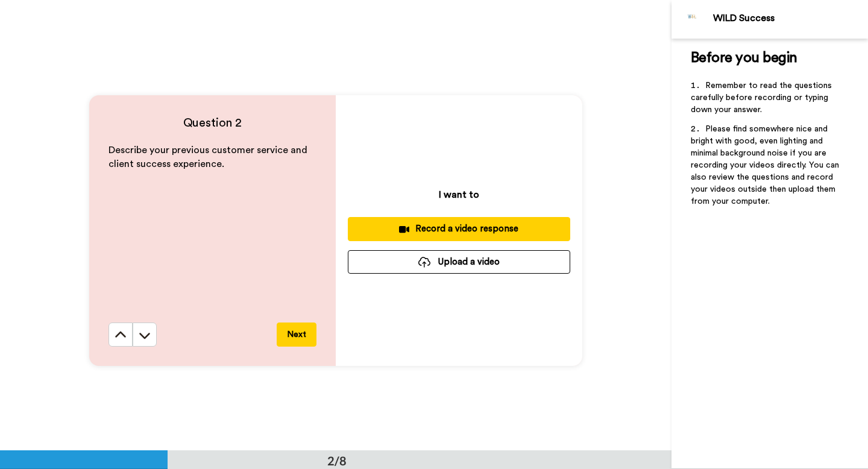
click at [464, 232] on div "Record a video response" at bounding box center [459, 228] width 203 height 13
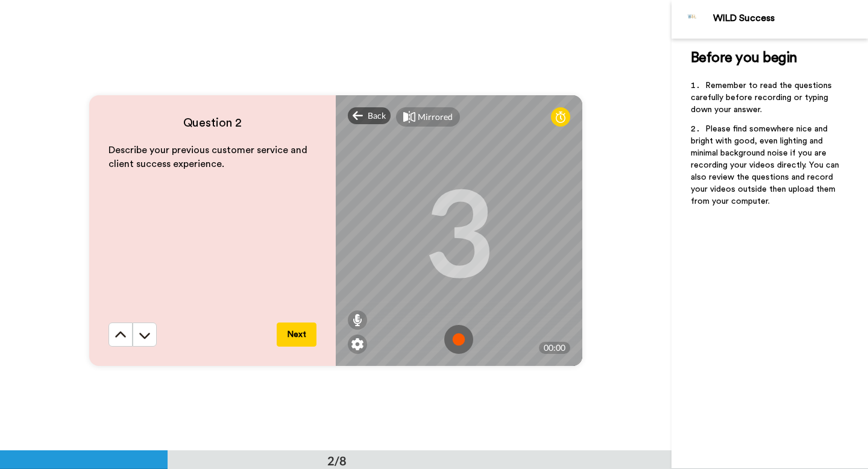
click at [456, 338] on img at bounding box center [458, 339] width 29 height 29
click at [457, 339] on img at bounding box center [458, 339] width 29 height 29
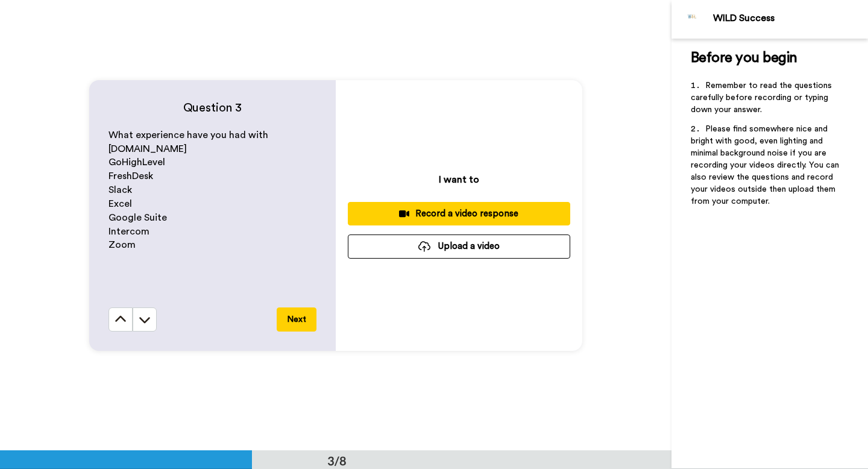
scroll to position [907, 0]
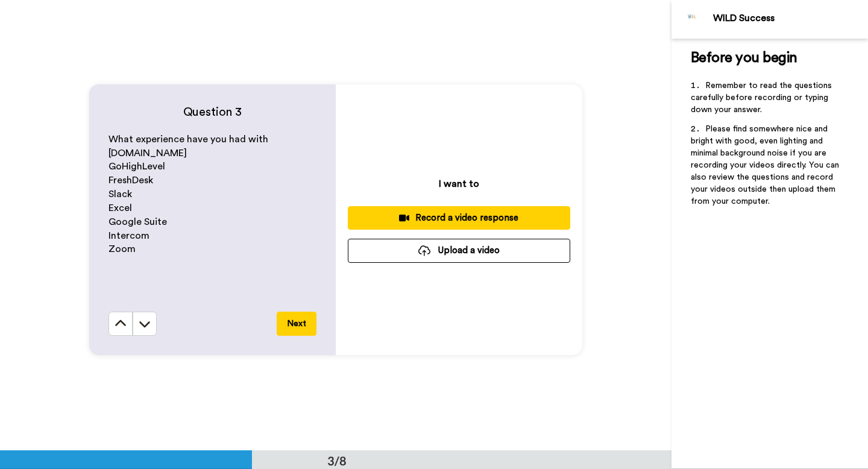
click at [450, 216] on div "Record a video response" at bounding box center [459, 218] width 203 height 13
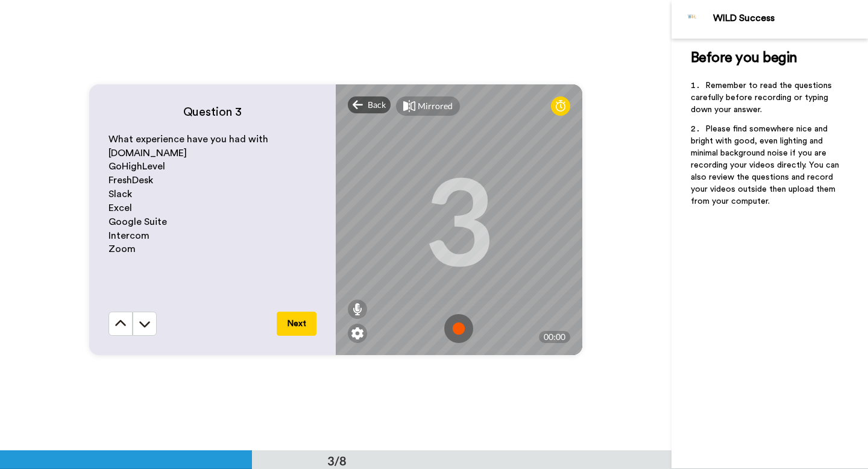
click at [458, 323] on img at bounding box center [458, 328] width 29 height 29
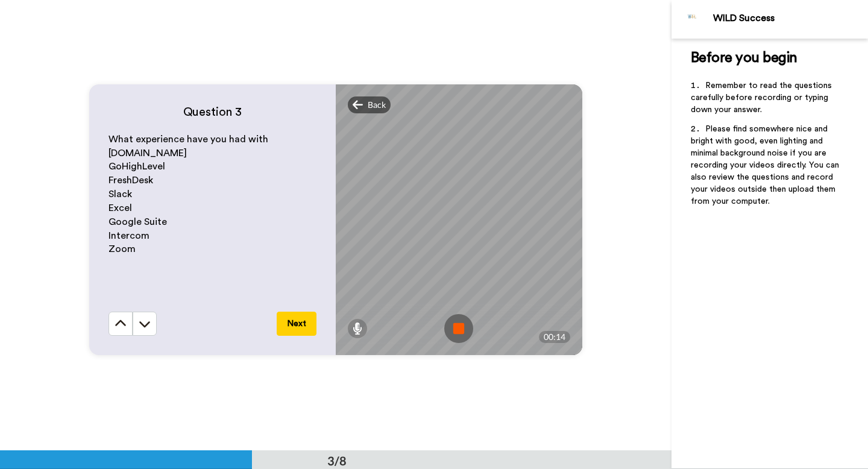
click at [459, 323] on img at bounding box center [458, 328] width 29 height 29
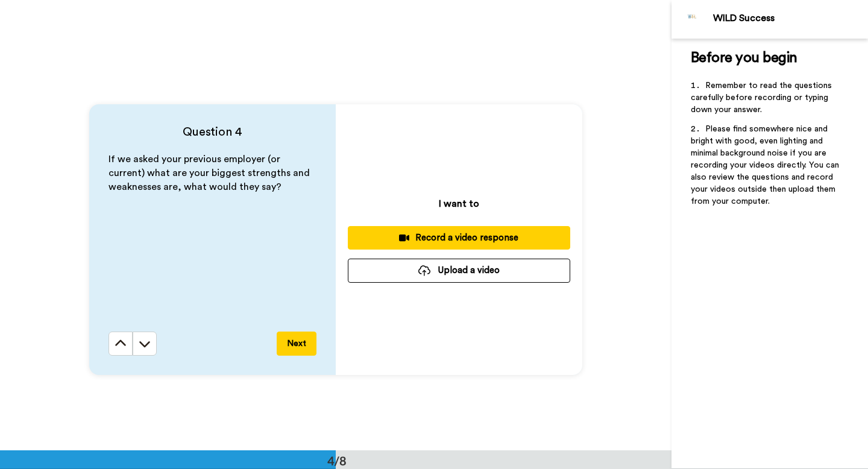
scroll to position [1339, 0]
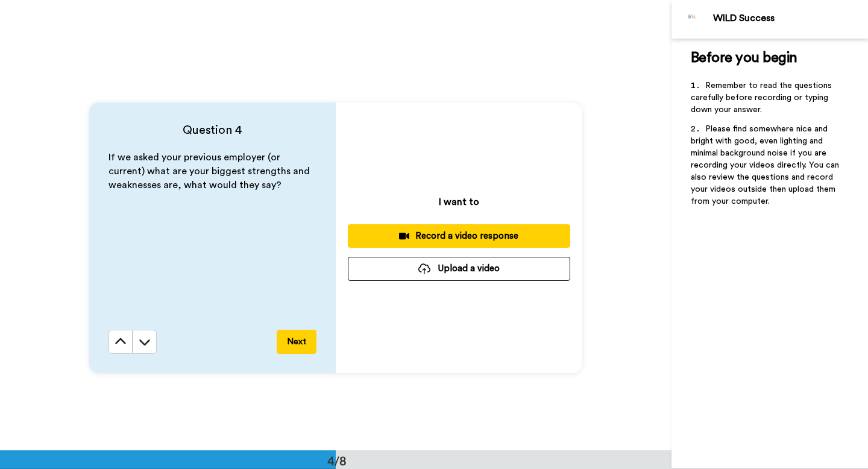
click at [443, 239] on div "Record a video response" at bounding box center [459, 236] width 203 height 13
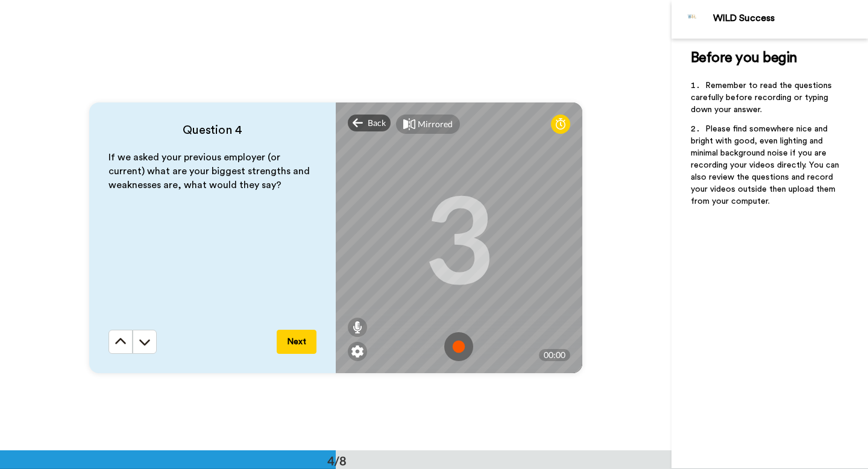
click at [459, 347] on img at bounding box center [458, 346] width 29 height 29
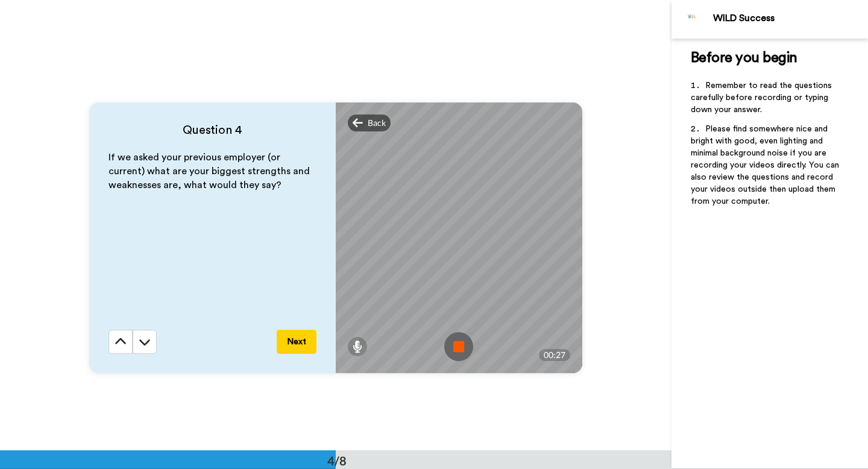
click at [453, 345] on img at bounding box center [458, 346] width 29 height 29
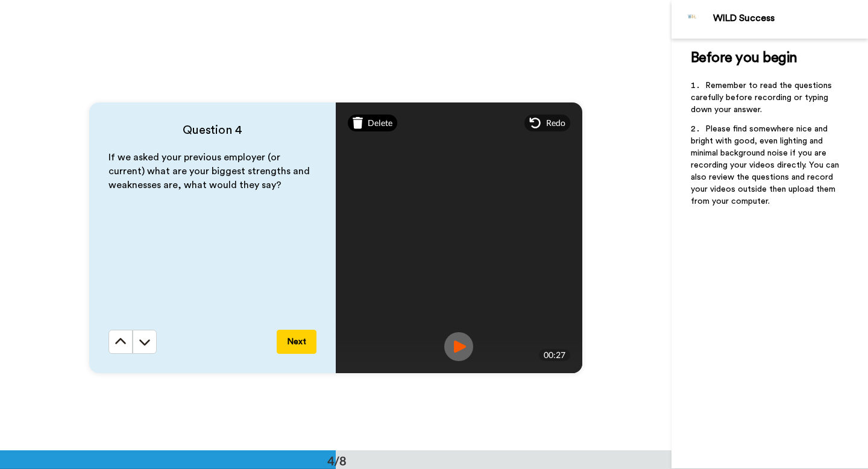
click at [379, 121] on span "Delete" at bounding box center [380, 123] width 25 height 12
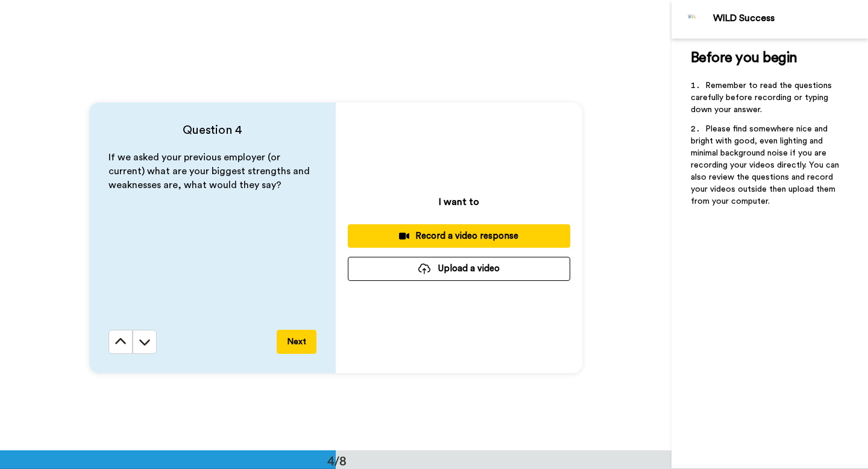
click at [455, 235] on div "Record a video response" at bounding box center [459, 236] width 203 height 13
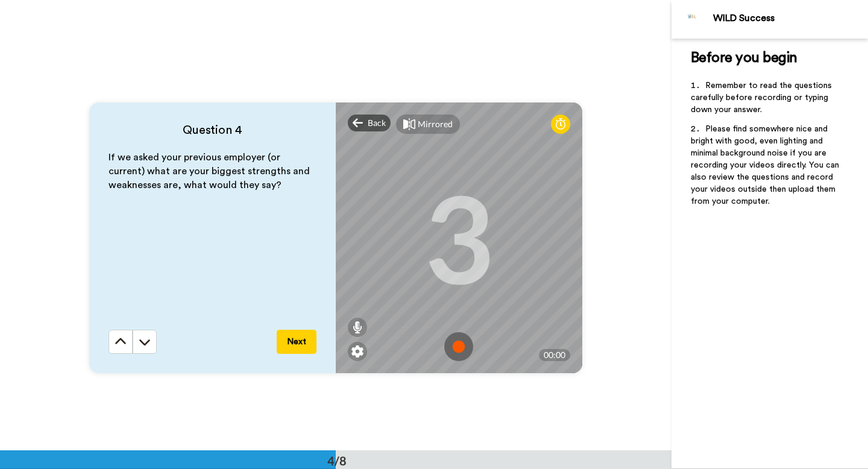
click at [458, 341] on img at bounding box center [458, 346] width 29 height 29
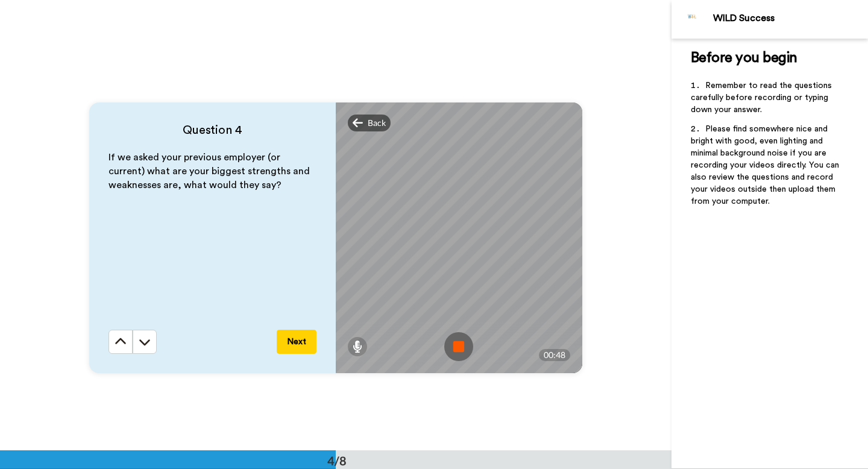
click at [459, 351] on img at bounding box center [458, 346] width 29 height 29
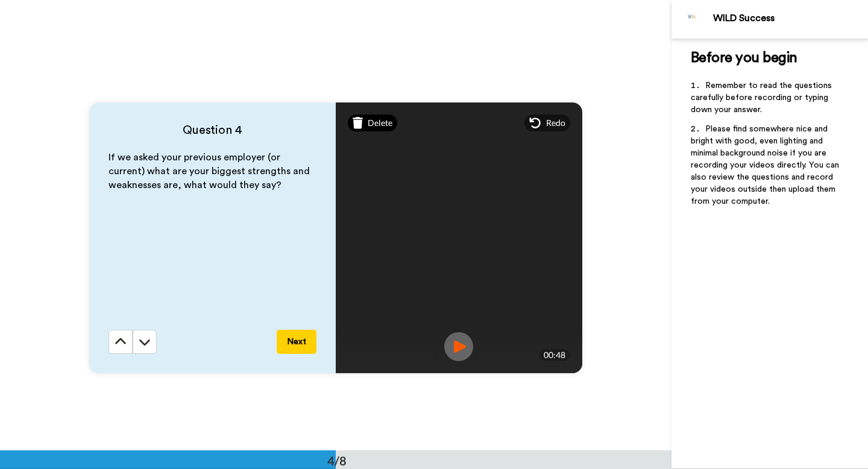
click at [371, 122] on span "Delete" at bounding box center [380, 123] width 25 height 12
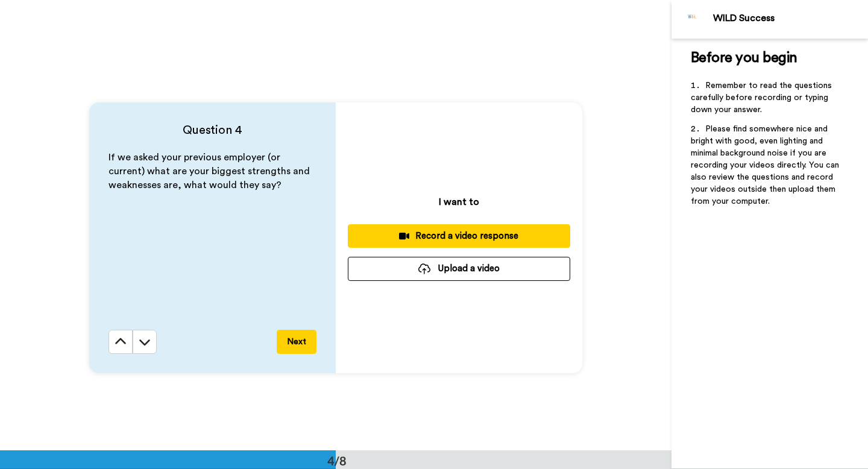
click at [451, 236] on div "Record a video response" at bounding box center [459, 236] width 203 height 13
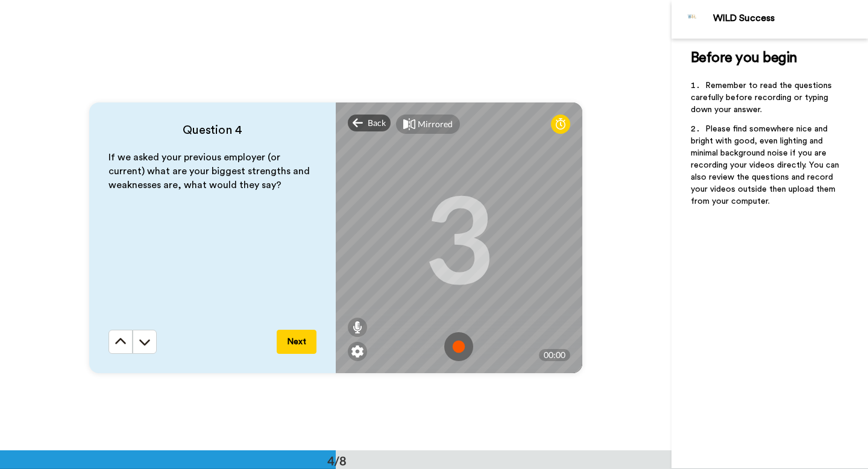
click at [461, 342] on img at bounding box center [458, 346] width 29 height 29
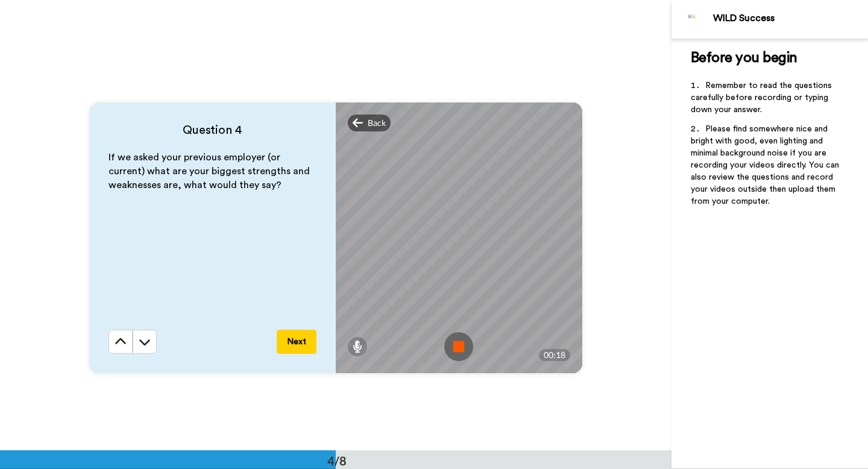
click at [454, 349] on img at bounding box center [458, 346] width 29 height 29
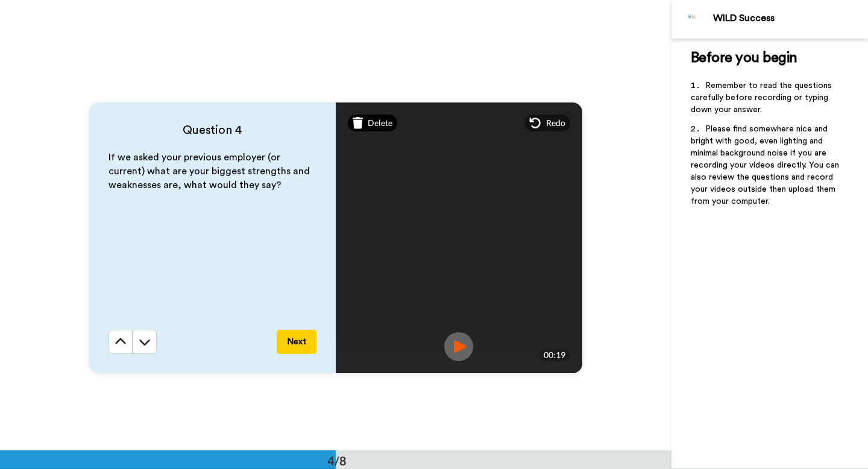
click at [377, 121] on span "Delete" at bounding box center [380, 123] width 25 height 12
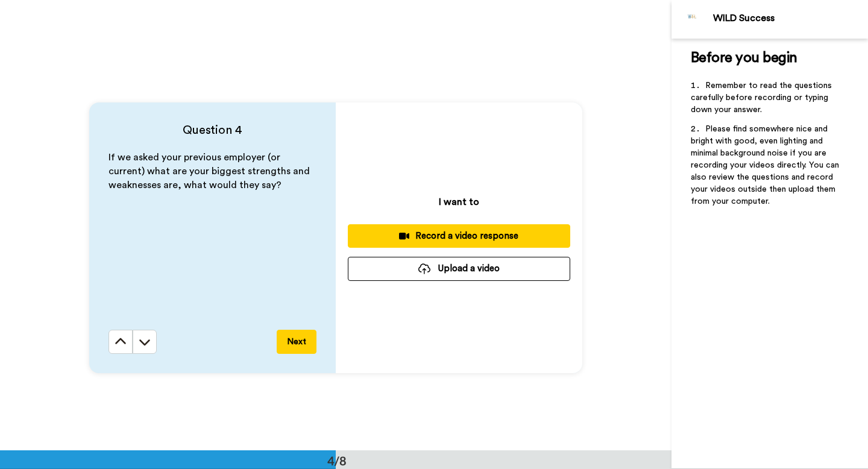
click at [453, 237] on div "Record a video response" at bounding box center [459, 236] width 203 height 13
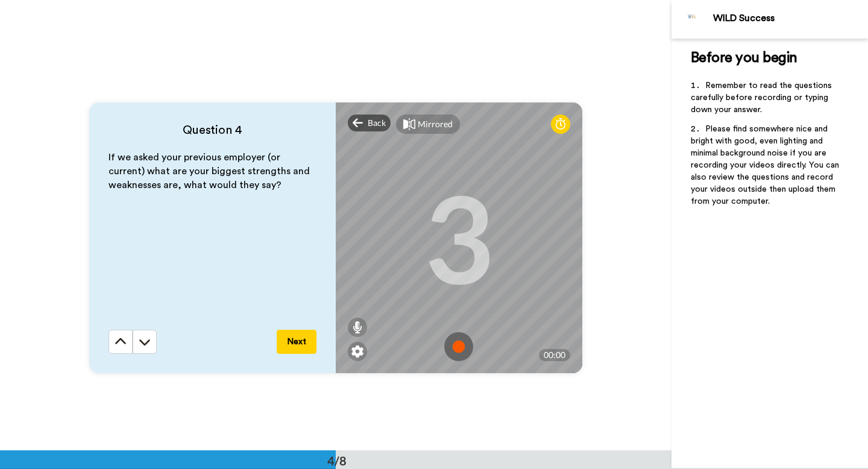
click at [460, 342] on img at bounding box center [458, 346] width 29 height 29
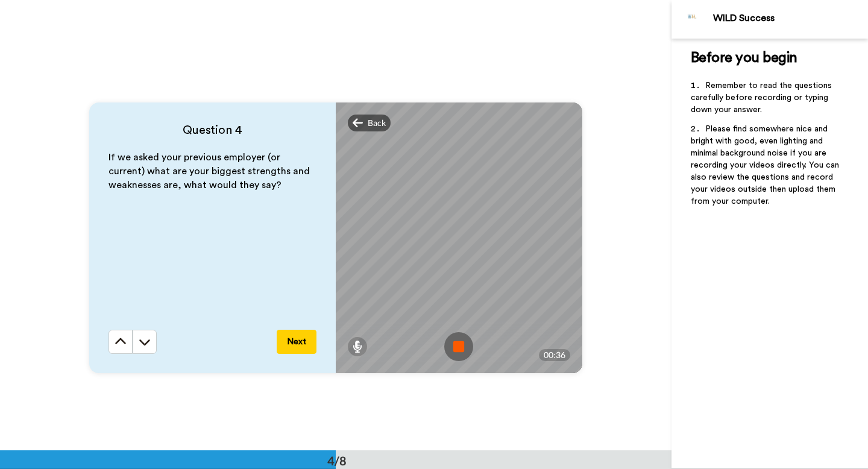
click at [455, 350] on img at bounding box center [458, 346] width 29 height 29
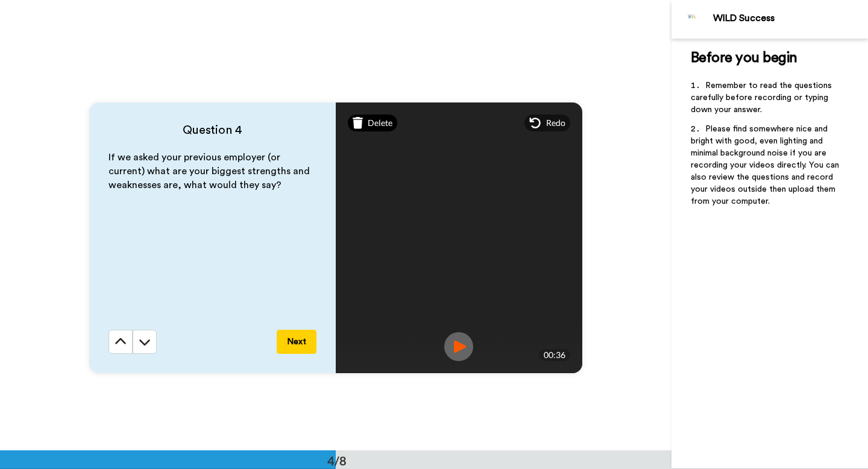
click at [374, 122] on span "Delete" at bounding box center [380, 123] width 25 height 12
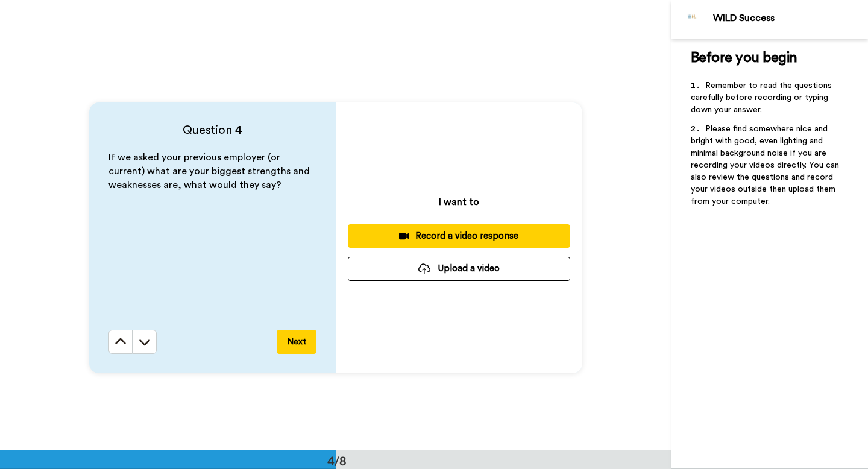
click at [443, 236] on div "Record a video response" at bounding box center [459, 236] width 203 height 13
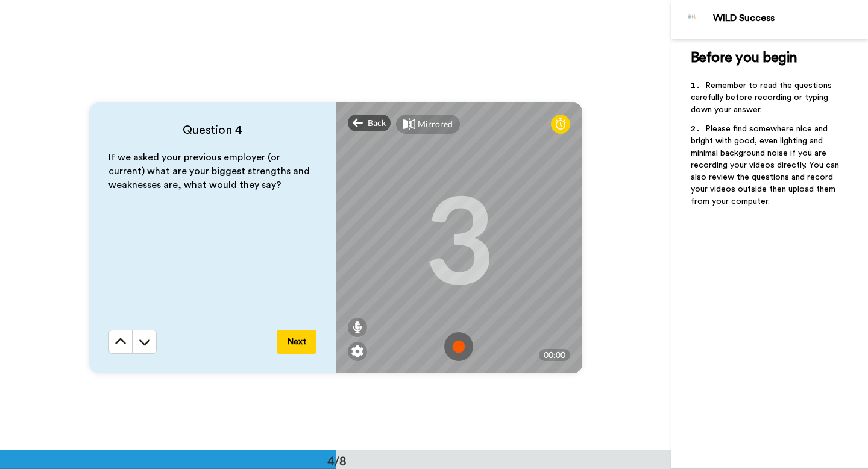
click at [462, 347] on img at bounding box center [458, 346] width 29 height 29
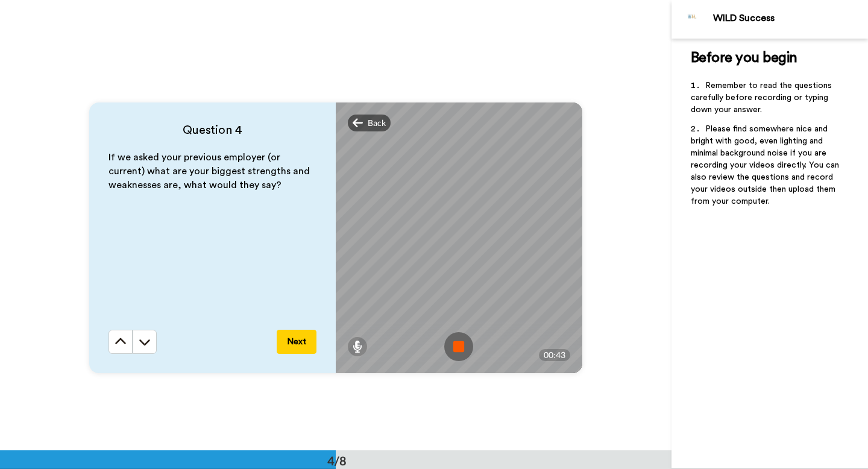
click at [449, 350] on img at bounding box center [458, 346] width 29 height 29
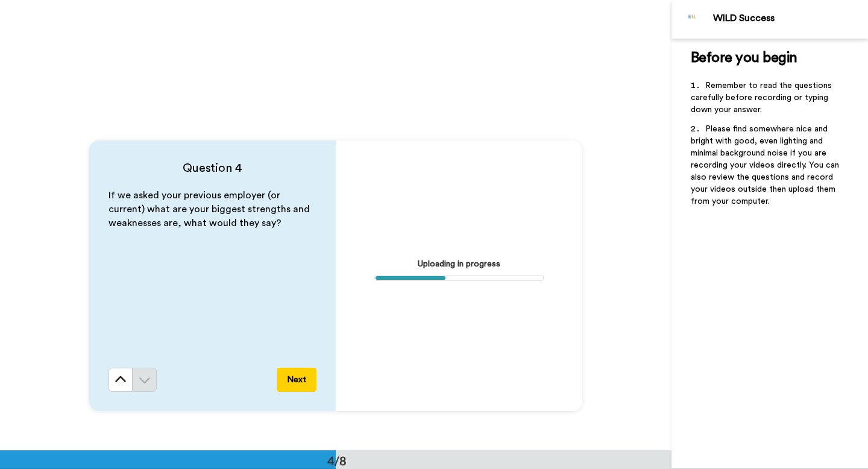
scroll to position [1302, 0]
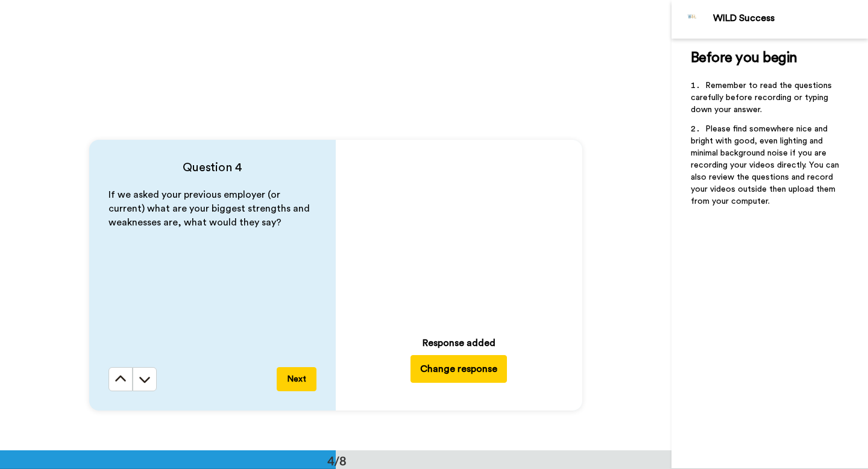
click at [440, 369] on button "Change response" at bounding box center [459, 369] width 96 height 28
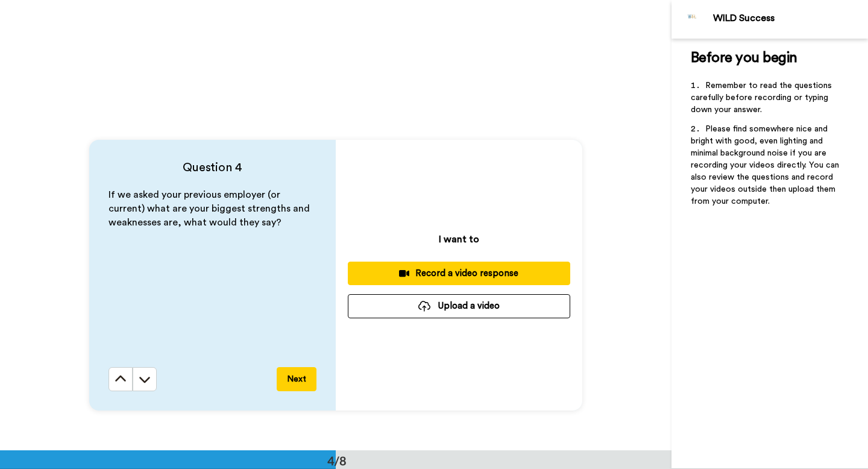
click at [450, 281] on button "Record a video response" at bounding box center [459, 274] width 222 height 24
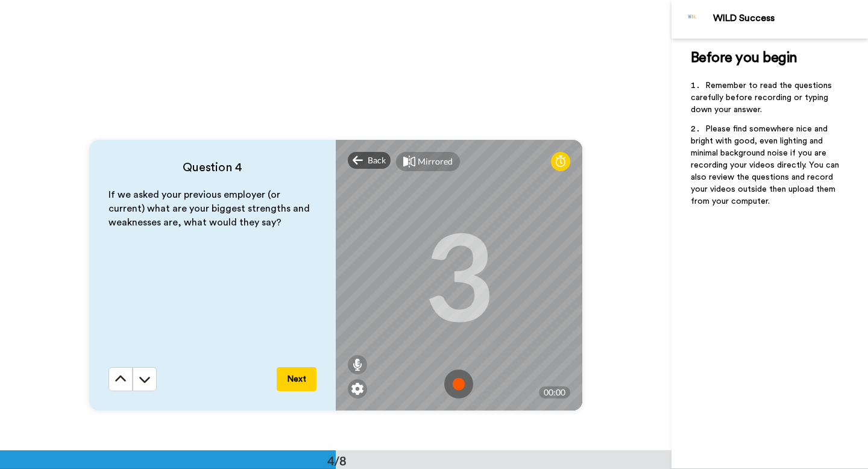
click at [459, 381] on img at bounding box center [458, 384] width 29 height 29
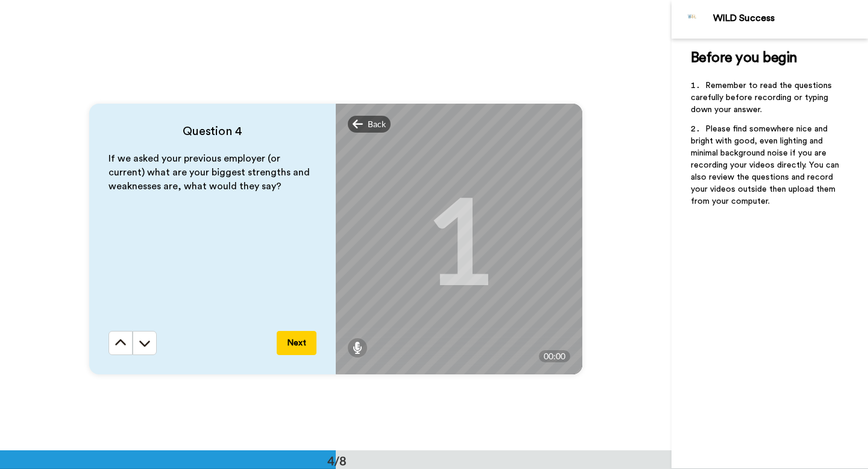
scroll to position [1338, 0]
click at [457, 345] on img at bounding box center [458, 347] width 29 height 29
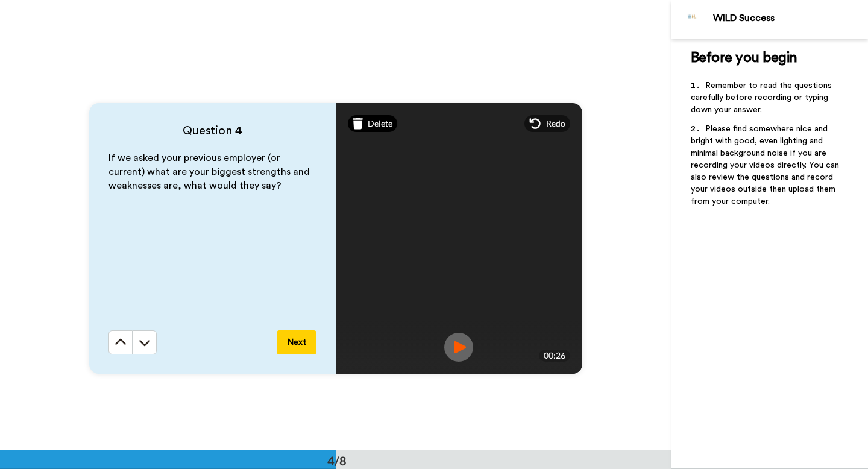
click at [377, 127] on span "Delete" at bounding box center [380, 124] width 25 height 12
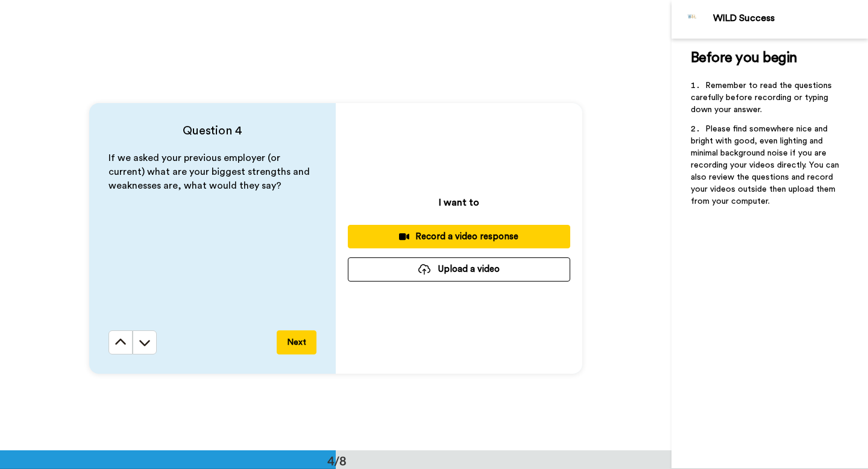
click at [453, 242] on div "Record a video response" at bounding box center [459, 236] width 203 height 13
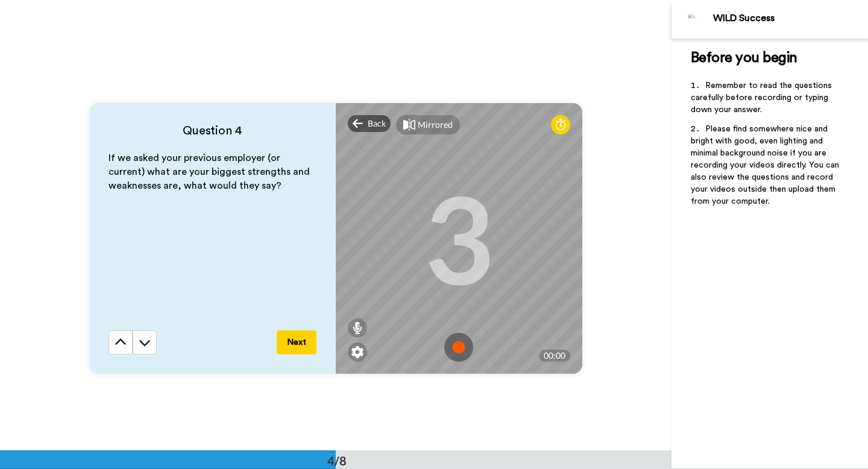
click at [461, 342] on img at bounding box center [458, 347] width 29 height 29
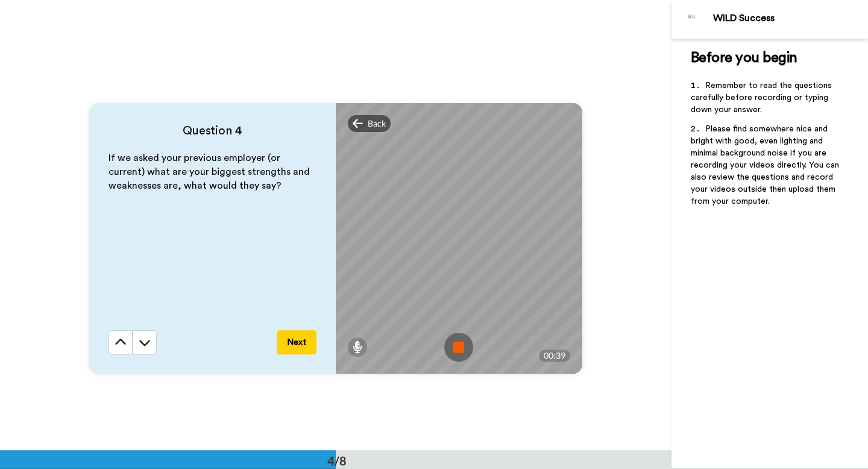
click at [463, 348] on img at bounding box center [458, 347] width 29 height 29
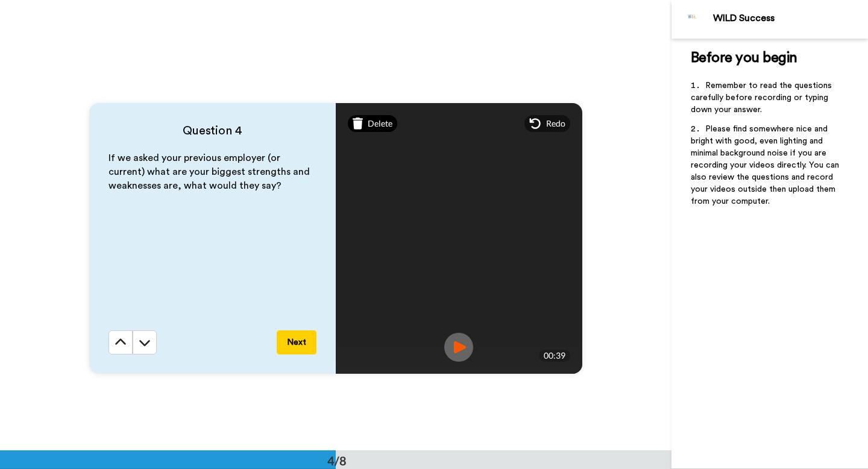
click at [379, 128] on span "Delete" at bounding box center [380, 124] width 25 height 12
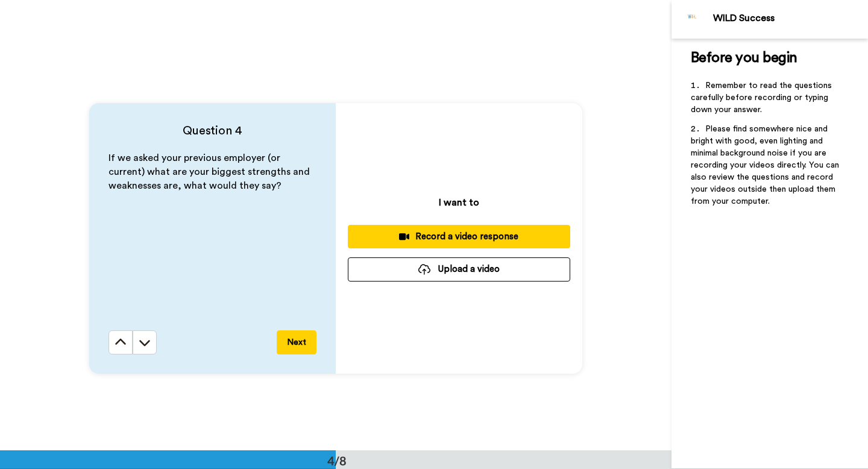
click at [449, 224] on div "I want to Record a video response Upload a video" at bounding box center [459, 238] width 247 height 271
click at [449, 244] on button "Record a video response" at bounding box center [459, 237] width 222 height 24
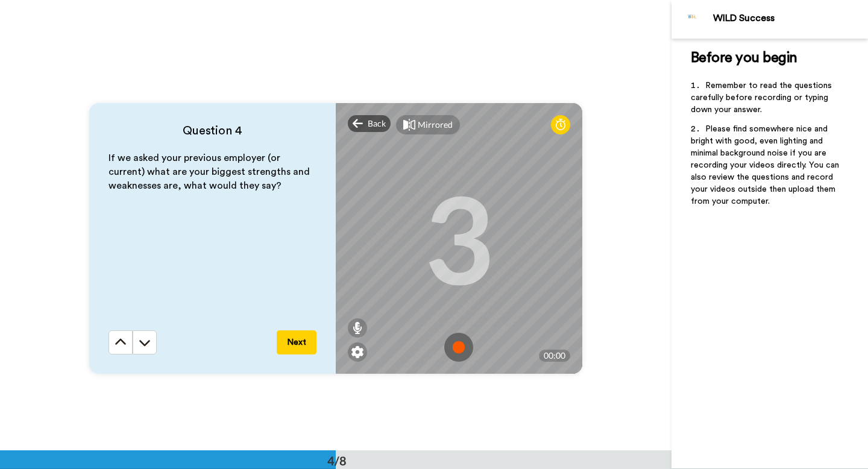
click at [457, 351] on img at bounding box center [458, 347] width 29 height 29
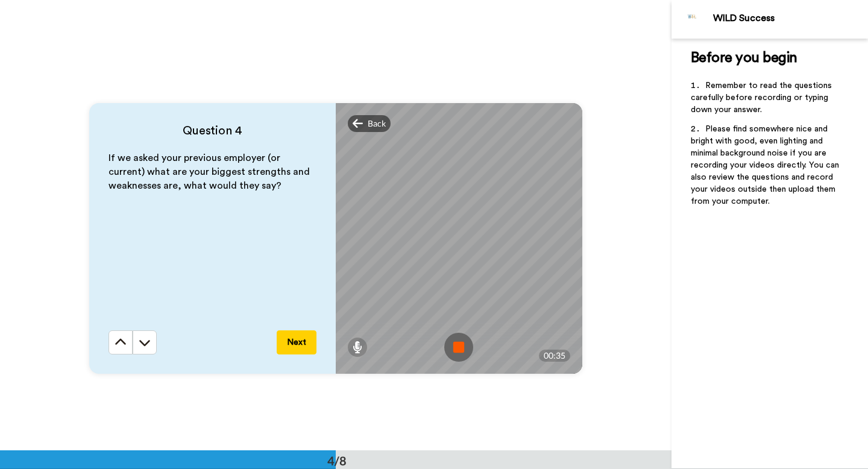
click at [452, 358] on img at bounding box center [458, 347] width 29 height 29
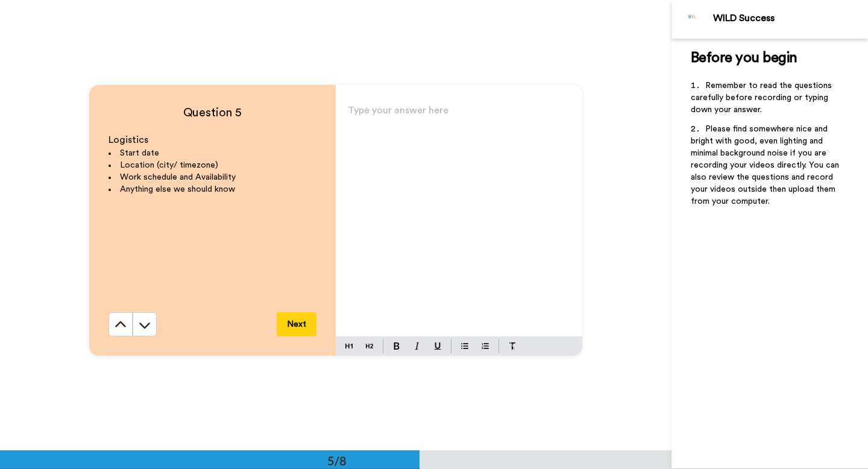
scroll to position [1809, 0]
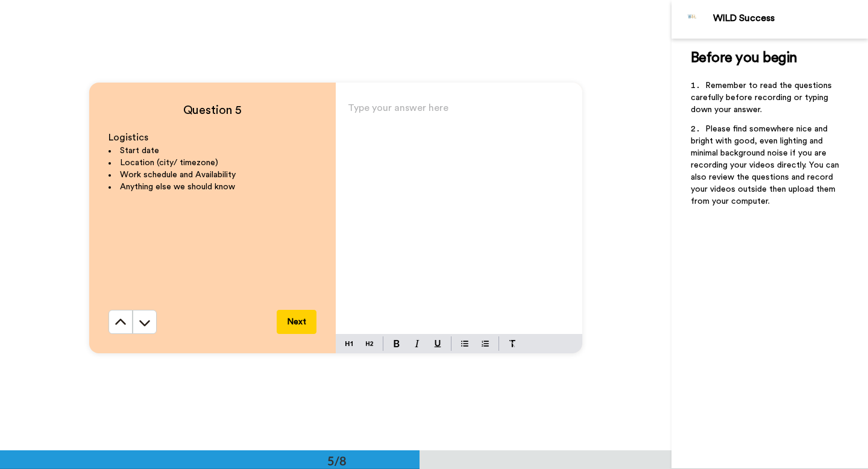
click at [376, 124] on div "Type your answer here ﻿" at bounding box center [459, 216] width 247 height 235
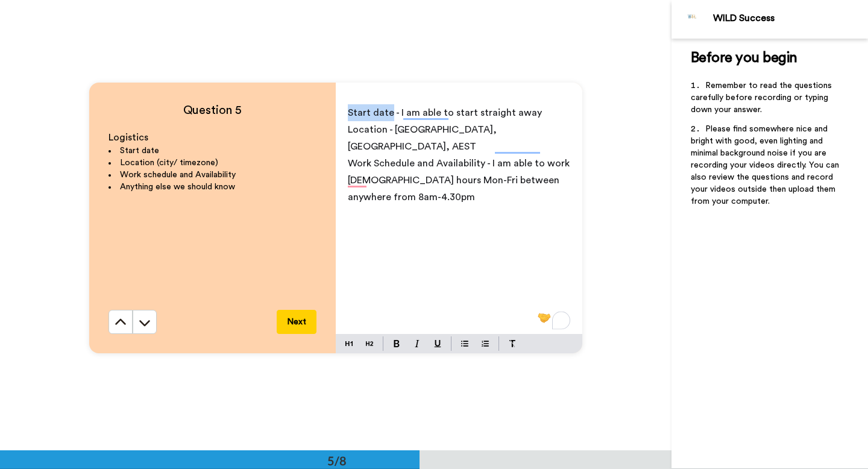
drag, startPoint x: 346, startPoint y: 115, endPoint x: 389, endPoint y: 117, distance: 43.4
click at [389, 117] on div "Start date - I am able to start straight away Location - [GEOGRAPHIC_DATA], [GE…" at bounding box center [459, 216] width 247 height 235
click at [394, 347] on button at bounding box center [396, 343] width 14 height 14
drag, startPoint x: 347, startPoint y: 133, endPoint x: 384, endPoint y: 134, distance: 37.4
click at [385, 134] on div "Start date - I am able to start straight away Location - [GEOGRAPHIC_DATA], [GE…" at bounding box center [459, 216] width 247 height 235
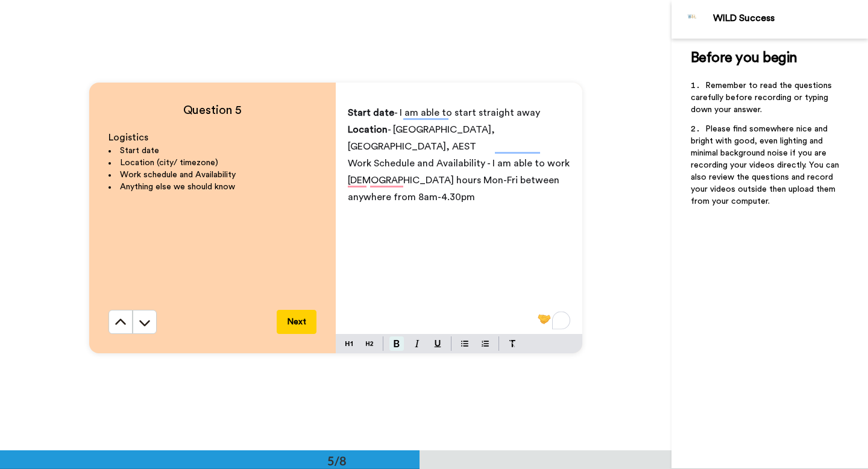
click at [398, 338] on button at bounding box center [396, 343] width 14 height 14
drag, startPoint x: 350, startPoint y: 150, endPoint x: 483, endPoint y: 150, distance: 133.2
click at [483, 159] on span "Work Schedule and Availability - I am able to work [DEMOGRAPHIC_DATA] hours Mon…" at bounding box center [460, 180] width 224 height 43
click at [400, 339] on button at bounding box center [396, 343] width 14 height 14
click at [426, 177] on p "Work Schedule and Availability - I am able to work [DEMOGRAPHIC_DATA] hours Mon…" at bounding box center [459, 180] width 222 height 51
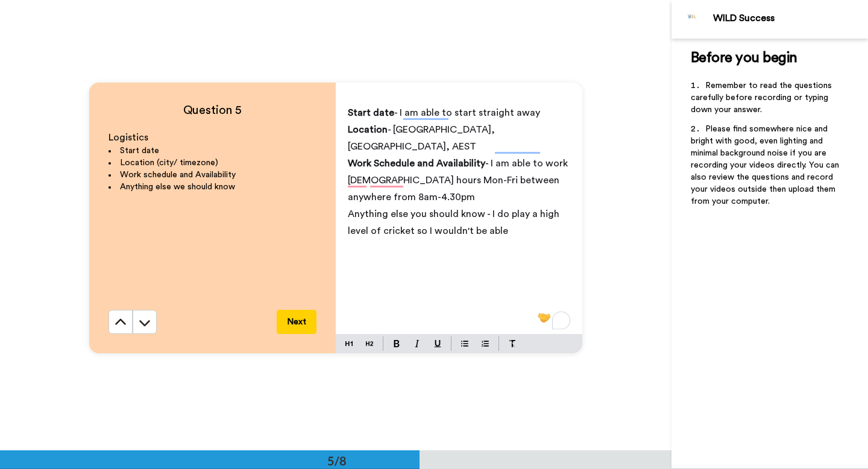
click at [412, 214] on span "Anything else you should know - I do play a high level of cricket so I wouldn't…" at bounding box center [455, 222] width 214 height 27
click at [523, 216] on span "Anything else you should know - I do play a high level of cricket with training…" at bounding box center [455, 230] width 214 height 43
click at [399, 233] on span "Anything else you should know - I do play a high level of cricket with training…" at bounding box center [455, 230] width 214 height 43
click at [575, 232] on div "Start date - I am able to start straight away Location - [GEOGRAPHIC_DATA], [GE…" at bounding box center [459, 216] width 247 height 235
click at [478, 234] on span "Anything else you should know - I do play a high level of cricket with training…" at bounding box center [458, 230] width 221 height 43
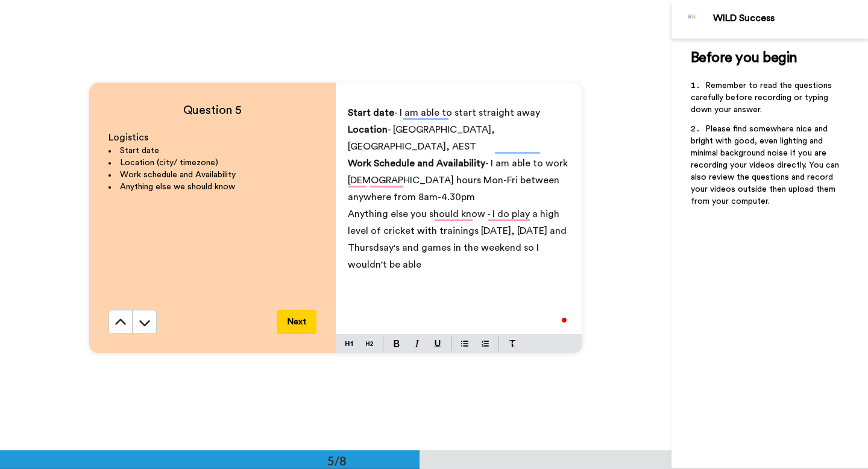
click at [511, 253] on p "Anything else you should know - I do play a high level of cricket with training…" at bounding box center [459, 240] width 222 height 68
click at [531, 235] on span "Anything else you should know - I do play a high level of cricket with training…" at bounding box center [458, 239] width 221 height 60
drag, startPoint x: 467, startPoint y: 250, endPoint x: 479, endPoint y: 233, distance: 21.2
click at [479, 233] on p "Anything else you should know - I do play a high level of cricket with training…" at bounding box center [459, 240] width 222 height 68
drag, startPoint x: 395, startPoint y: 251, endPoint x: 414, endPoint y: 216, distance: 38.8
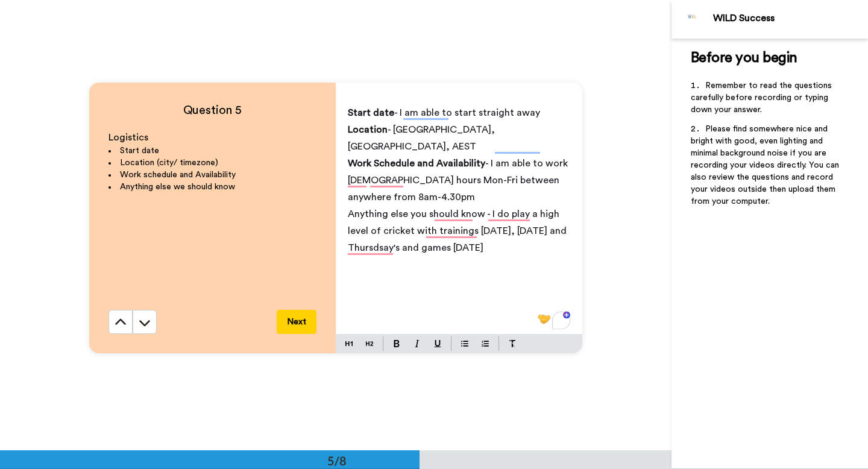
click at [414, 216] on p "Anything else you should know - I do play a high level of cricket with training…" at bounding box center [459, 231] width 222 height 51
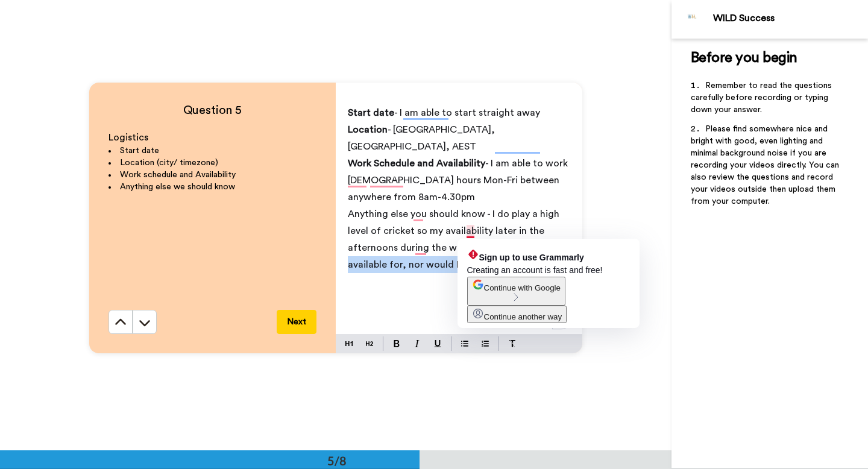
drag, startPoint x: 479, startPoint y: 251, endPoint x: 471, endPoint y: 234, distance: 18.4
click at [471, 234] on p "Anything else you should know - I do play a high level of cricket so my availab…" at bounding box center [459, 240] width 222 height 68
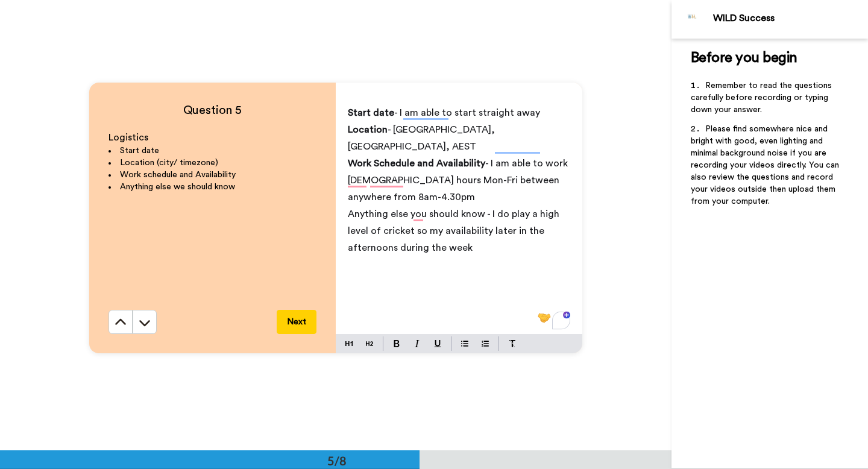
click at [442, 214] on span "Anything else you should know - I do play a high level of cricket so my availab…" at bounding box center [455, 230] width 214 height 43
click at [532, 213] on span "Anything else you should know - I do play a high level of cricket so I wouldn't…" at bounding box center [455, 230] width 215 height 43
click at [492, 235] on p "Anything else you should know - I do play a high level of cricket so I wouldn't…" at bounding box center [459, 231] width 222 height 51
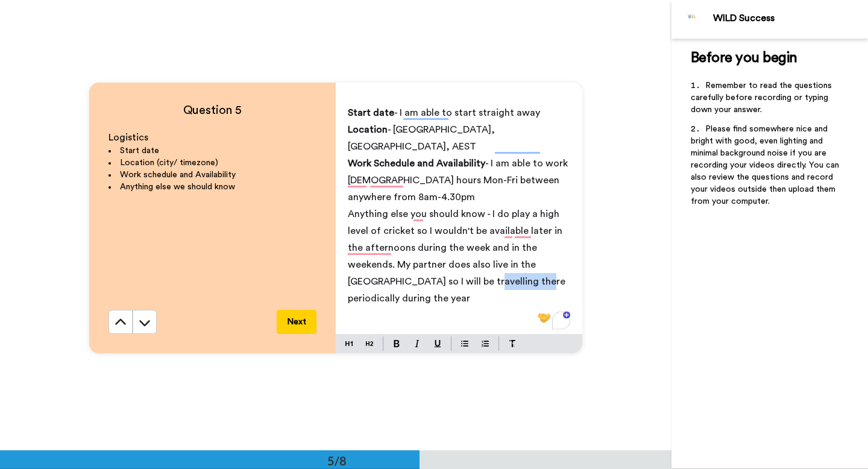
drag, startPoint x: 447, startPoint y: 268, endPoint x: 495, endPoint y: 269, distance: 48.3
click at [495, 269] on span "Anything else you should know - I do play a high level of cricket so I wouldn't…" at bounding box center [458, 256] width 220 height 94
drag, startPoint x: 522, startPoint y: 266, endPoint x: 522, endPoint y: 282, distance: 16.3
click at [522, 282] on p "Anything else you should know - I do play a high level of cricket so I wouldn't…" at bounding box center [459, 256] width 222 height 101
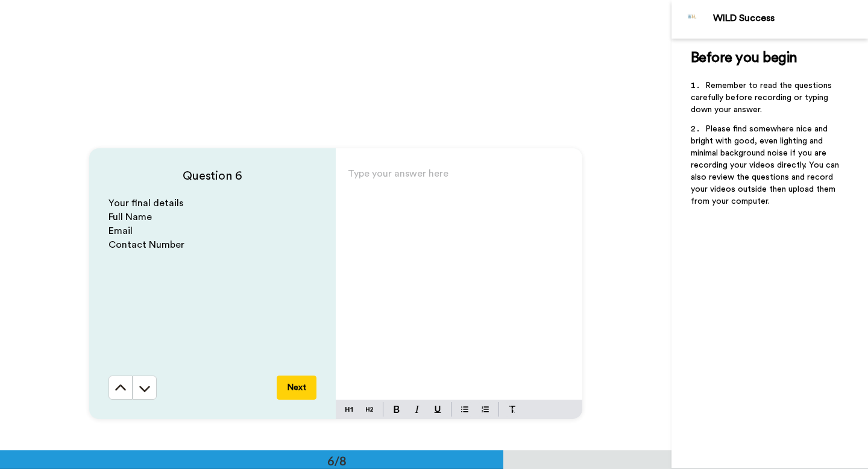
scroll to position [2208, 0]
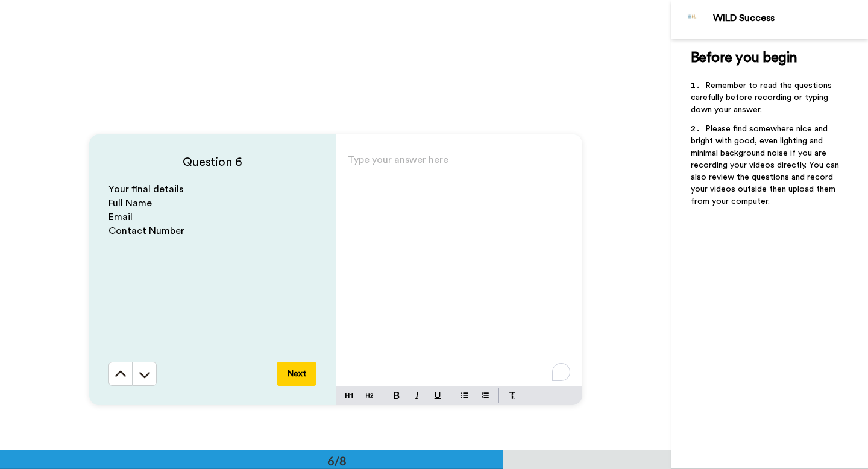
click at [386, 166] on p "Type your answer here ﻿" at bounding box center [459, 164] width 222 height 17
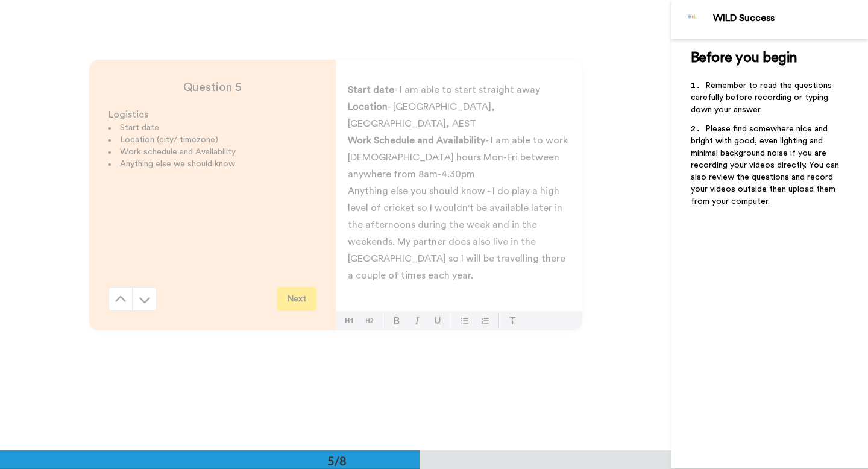
scroll to position [1742, 0]
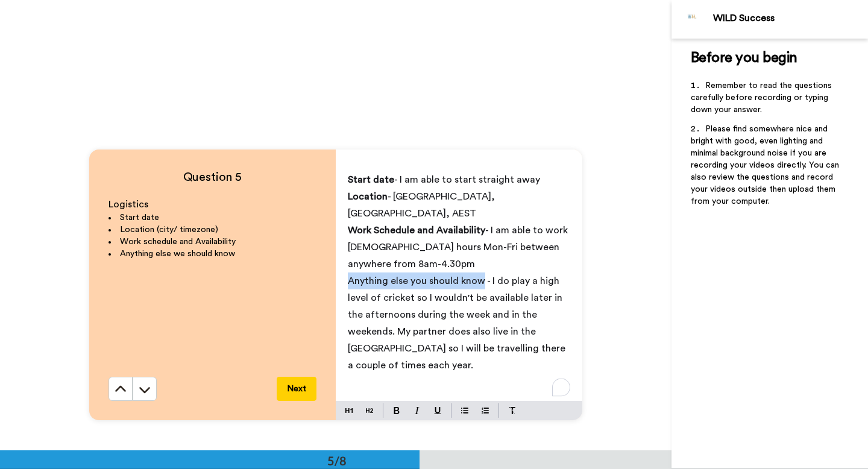
drag, startPoint x: 345, startPoint y: 266, endPoint x: 482, endPoint y: 268, distance: 137.5
click at [482, 268] on div "Start date - I am able to start straight away Location - [GEOGRAPHIC_DATA], [GE…" at bounding box center [459, 283] width 247 height 235
click at [392, 412] on button at bounding box center [396, 410] width 14 height 14
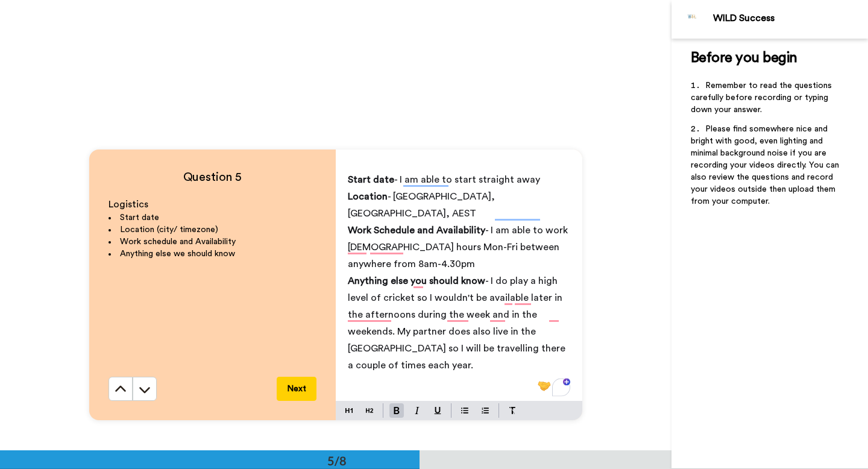
click at [572, 337] on div "Start date - I am able to start straight away Location - [GEOGRAPHIC_DATA], [GE…" at bounding box center [459, 283] width 247 height 235
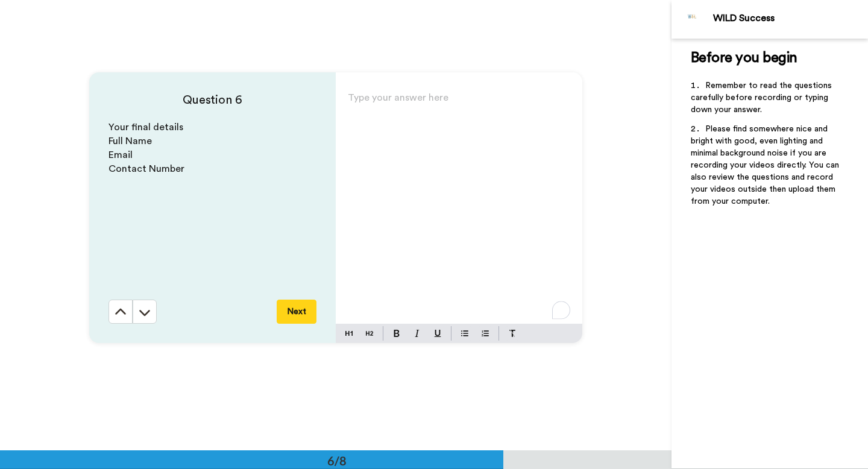
scroll to position [2295, 0]
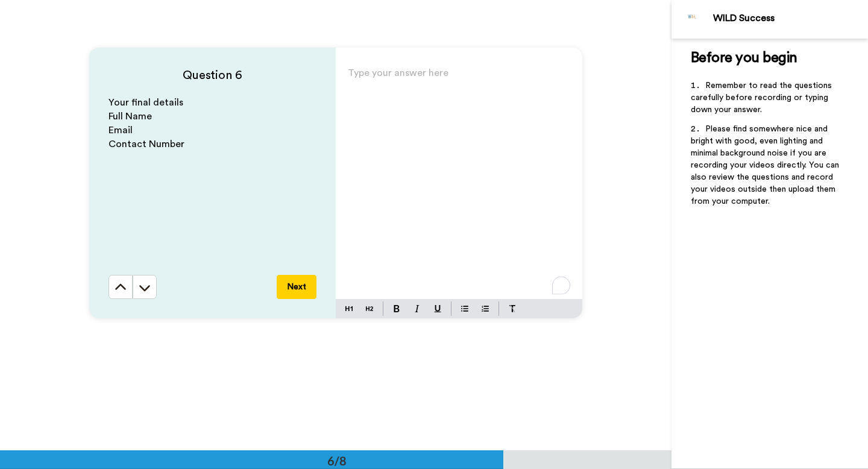
click at [365, 80] on p "Type your answer here ﻿" at bounding box center [459, 77] width 222 height 17
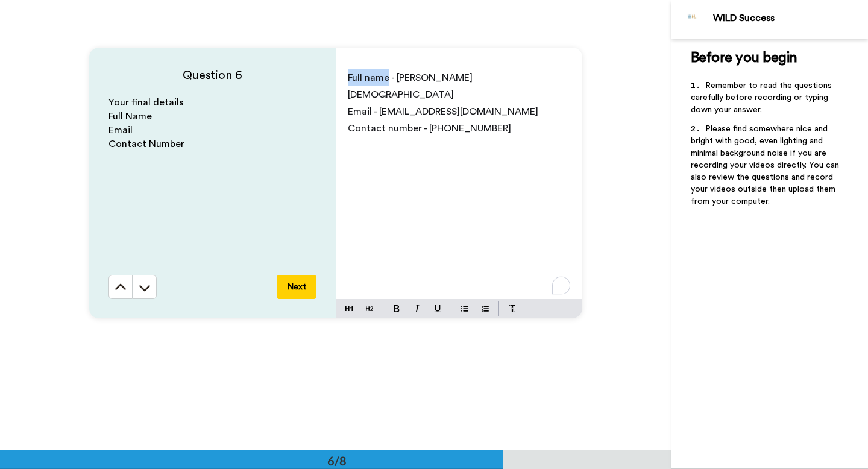
drag, startPoint x: 343, startPoint y: 78, endPoint x: 388, endPoint y: 80, distance: 44.7
click at [388, 80] on div "Full name - [PERSON_NAME][DEMOGRAPHIC_DATA] Email - [EMAIL_ADDRESS][DOMAIN_NAME…" at bounding box center [459, 182] width 247 height 235
click at [394, 312] on img at bounding box center [397, 308] width 6 height 7
drag, startPoint x: 350, startPoint y: 98, endPoint x: 372, endPoint y: 98, distance: 22.3
click at [372, 107] on span "Email - [EMAIL_ADDRESS][DOMAIN_NAME]" at bounding box center [443, 112] width 191 height 10
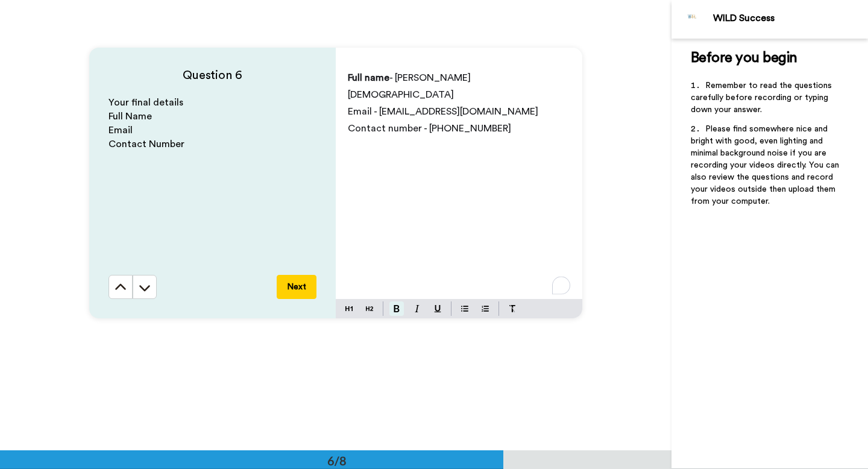
click at [398, 306] on img at bounding box center [397, 308] width 6 height 7
drag, startPoint x: 348, startPoint y: 115, endPoint x: 418, endPoint y: 116, distance: 69.3
click at [418, 124] on span "Contact number - [PHONE_NUMBER]" at bounding box center [429, 129] width 163 height 10
click at [395, 308] on img at bounding box center [397, 308] width 6 height 7
click at [493, 120] on p "Contact number - [PHONE_NUMBER]" at bounding box center [459, 128] width 222 height 17
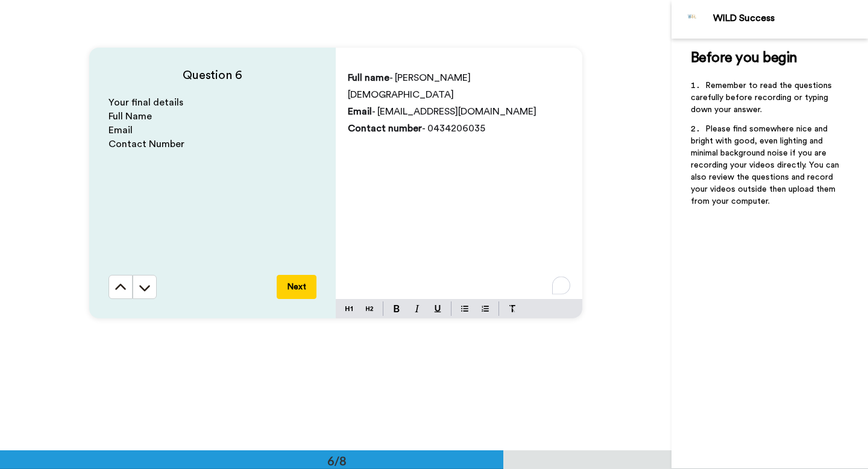
click at [406, 380] on div "Question 6 Your final details Full Name Email Contact Number Next Full name - […" at bounding box center [336, 183] width 672 height 450
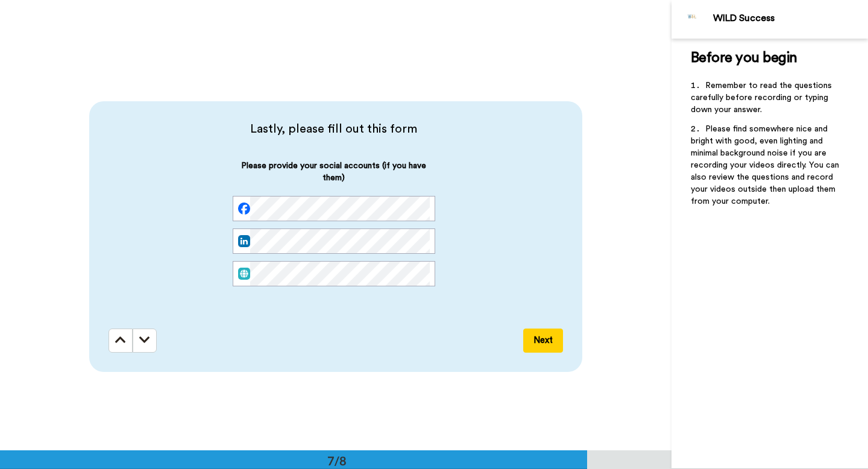
scroll to position [2700, 0]
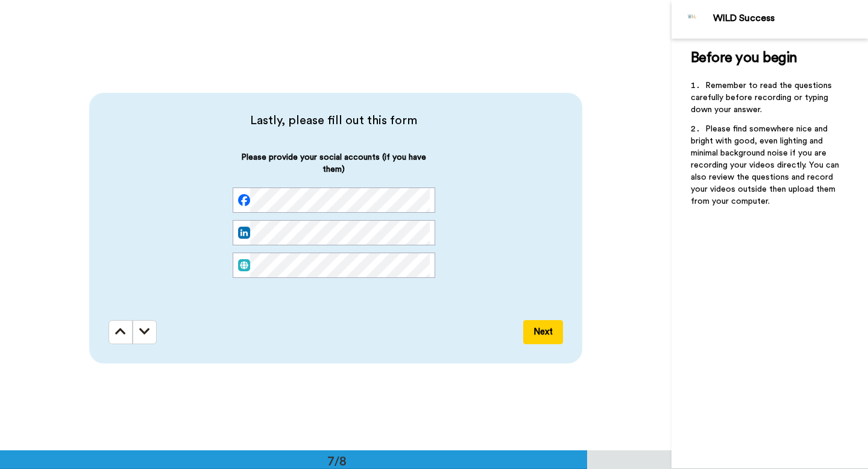
click at [495, 273] on div "Please provide your social accounts (if you have them)" at bounding box center [334, 224] width 451 height 146
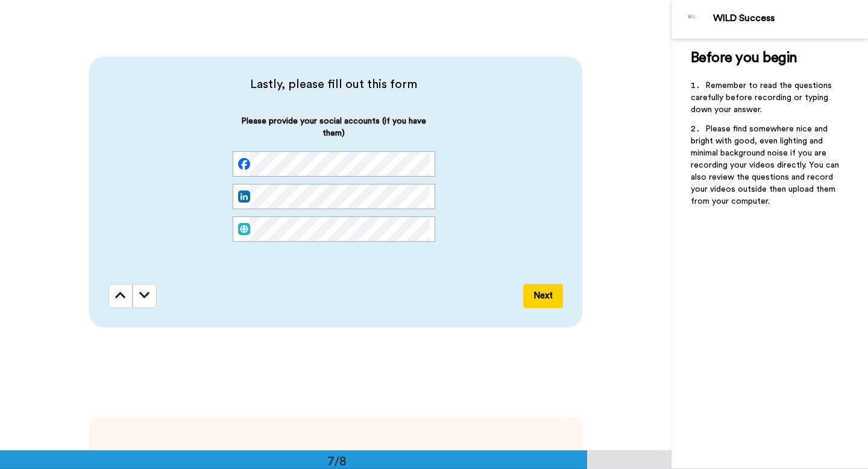
click at [535, 300] on button "Next" at bounding box center [543, 296] width 40 height 24
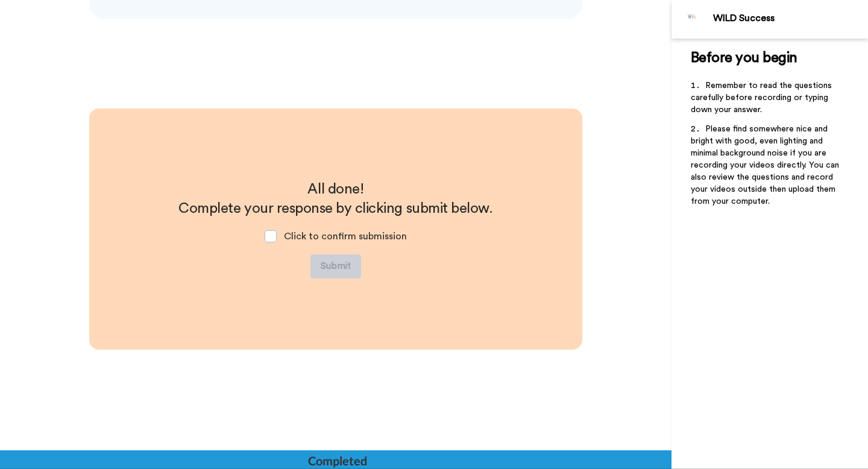
scroll to position [3049, 0]
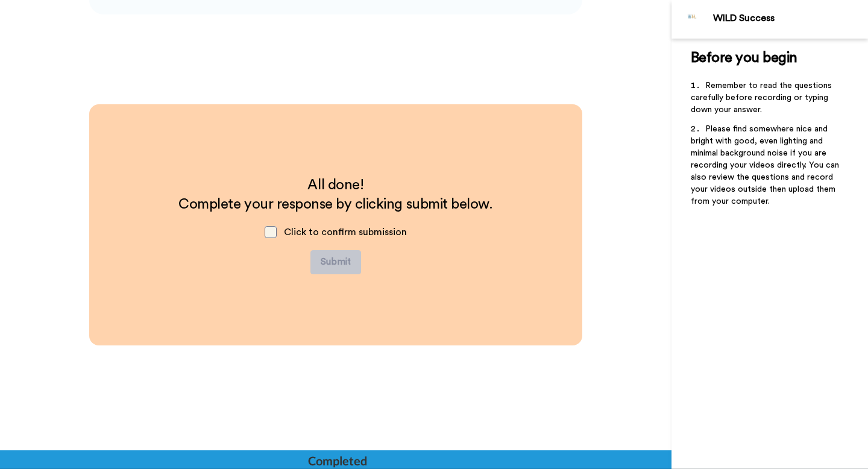
click at [271, 232] on span at bounding box center [271, 232] width 12 height 12
click at [320, 262] on button "Submit" at bounding box center [335, 262] width 51 height 24
